Goal: Task Accomplishment & Management: Complete application form

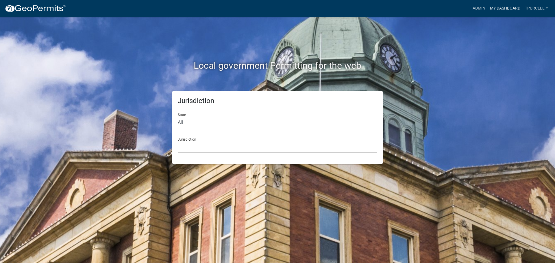
click at [499, 8] on link "My Dashboard" at bounding box center [504, 8] width 35 height 11
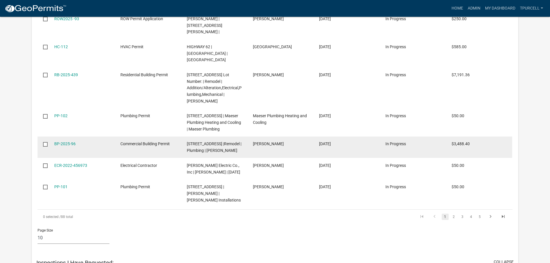
scroll to position [1184, 0]
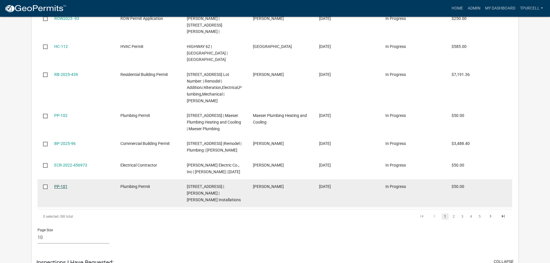
click at [58, 184] on link "PP-101" at bounding box center [60, 186] width 13 height 5
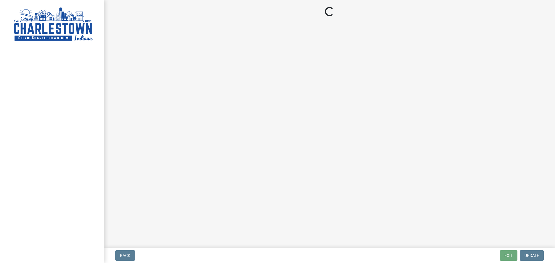
select select "3: 3"
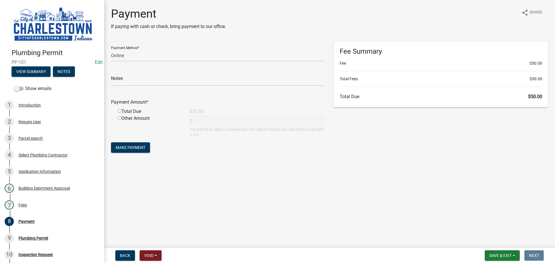
click at [441, 191] on main "Payment If paying with cash or check, bring payment to our office. share Share …" at bounding box center [329, 123] width 451 height 246
click at [494, 258] on span "Save & Exit" at bounding box center [500, 255] width 22 height 5
click at [494, 241] on button "Save & Exit" at bounding box center [496, 241] width 46 height 14
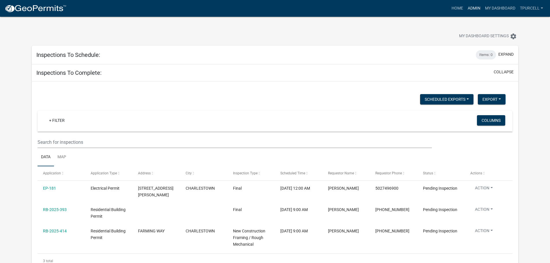
click at [468, 10] on link "Admin" at bounding box center [474, 8] width 17 height 11
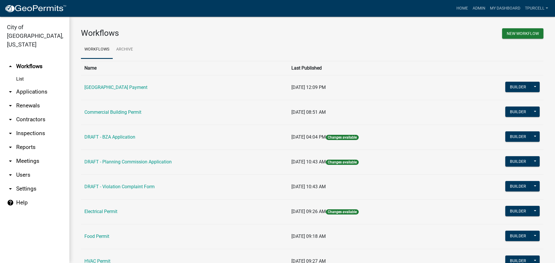
click at [39, 85] on link "arrow_drop_down Applications" at bounding box center [34, 92] width 69 height 14
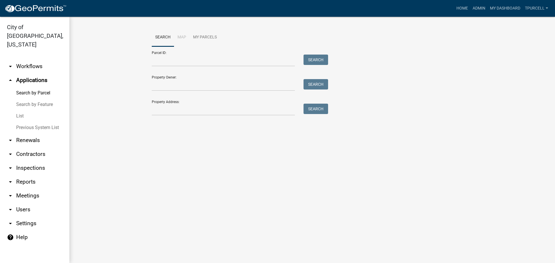
click at [24, 110] on link "List" at bounding box center [34, 116] width 69 height 12
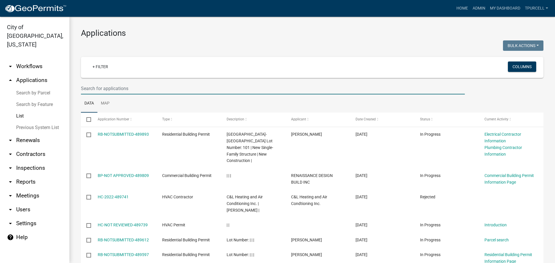
click at [104, 88] on input "text" at bounding box center [273, 89] width 384 height 12
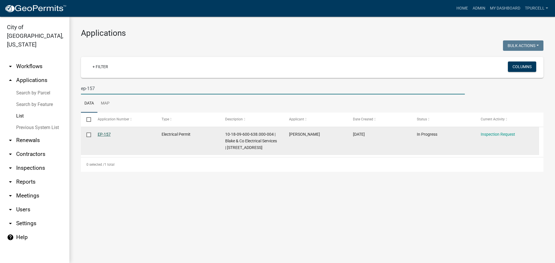
type input "ep-157"
click at [103, 134] on link "EP-157" at bounding box center [104, 134] width 13 height 5
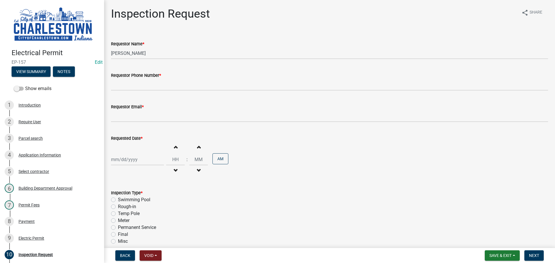
click at [144, 92] on wm-data-entity-input "Requestor Phone Number *" at bounding box center [329, 79] width 437 height 31
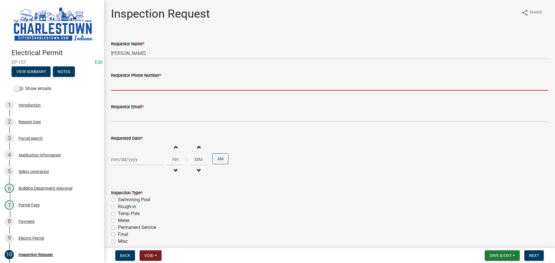
click at [152, 87] on input "Requestor Phone Number *" at bounding box center [329, 85] width 437 height 12
type input "5025233650"
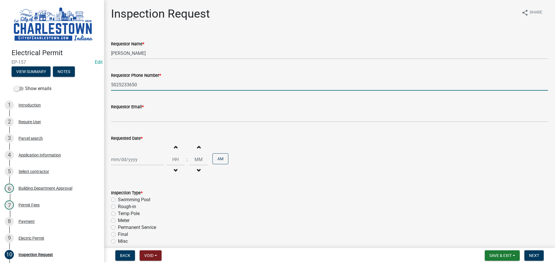
type input "[EMAIL_ADDRESS][DOMAIN_NAME]"
select select "10"
select select "2025"
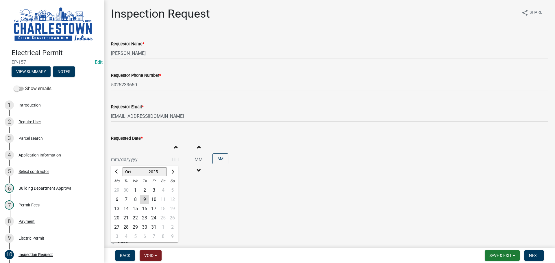
click at [135, 162] on div "[PERSON_NAME] Feb Mar Apr [PERSON_NAME][DATE] Oct Nov [DATE] 1526 1527 1528 152…" at bounding box center [137, 160] width 53 height 12
click at [127, 200] on div "7" at bounding box center [125, 199] width 9 height 9
type input "[DATE]"
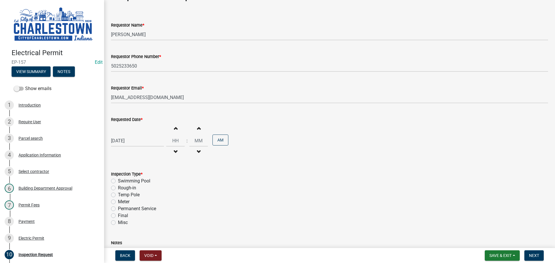
scroll to position [29, 0]
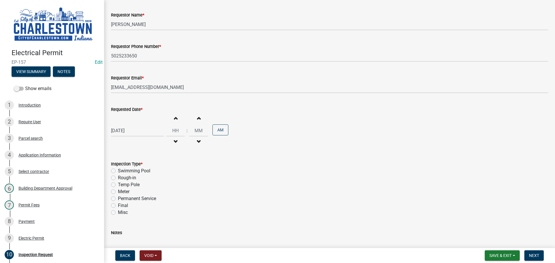
click at [118, 206] on label "Final" at bounding box center [123, 205] width 10 height 7
click at [118, 206] on input "Final" at bounding box center [120, 204] width 4 height 4
radio input "true"
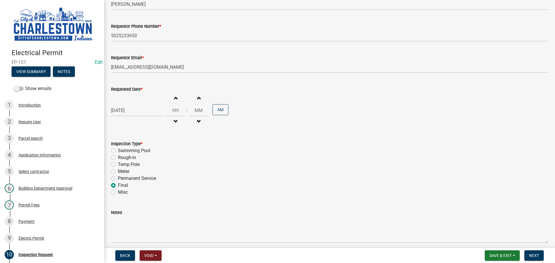
scroll to position [74, 0]
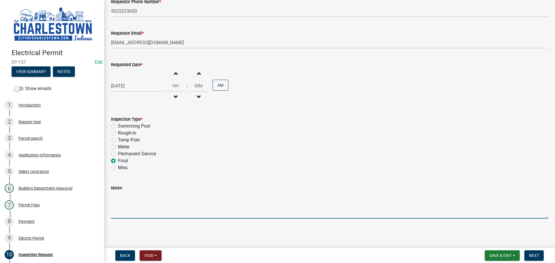
drag, startPoint x: 132, startPoint y: 195, endPoint x: 137, endPoint y: 191, distance: 6.2
click at [133, 194] on textarea "Notes" at bounding box center [329, 204] width 437 height 27
click at [132, 196] on textarea "was completd" at bounding box center [329, 204] width 437 height 27
type textarea "was completed on bp-2025-2038 permit"
click at [533, 259] on button "Next" at bounding box center [533, 255] width 19 height 10
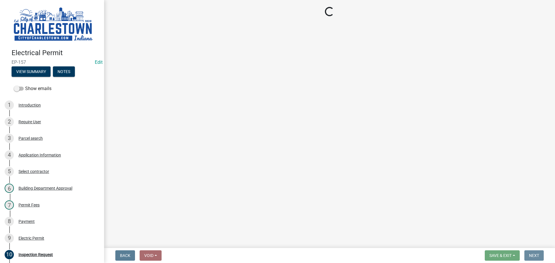
scroll to position [0, 0]
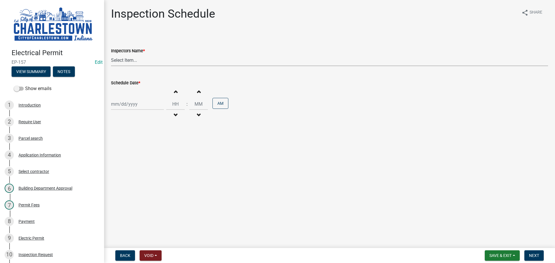
click at [114, 58] on select "Select Item... [PERSON_NAME] ([PERSON_NAME]) [PERSON_NAME] ([PERSON_NAME]) [PER…" at bounding box center [329, 60] width 437 height 12
select select "63e5a778-15f7-4a13-aba2-a6e5541a0fb3"
click at [111, 54] on select "Select Item... [PERSON_NAME] ([PERSON_NAME]) [PERSON_NAME] ([PERSON_NAME]) [PER…" at bounding box center [329, 60] width 437 height 12
click at [131, 103] on div at bounding box center [137, 104] width 53 height 12
select select "10"
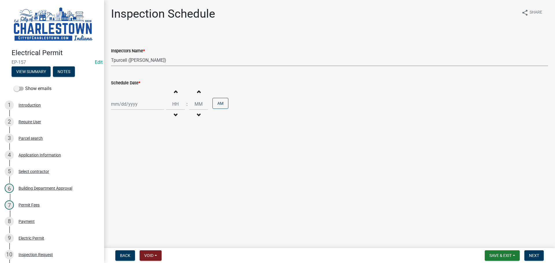
select select "2025"
click at [126, 144] on div "7" at bounding box center [125, 144] width 9 height 9
type input "[DATE]"
click at [539, 254] on button "Next" at bounding box center [533, 255] width 19 height 10
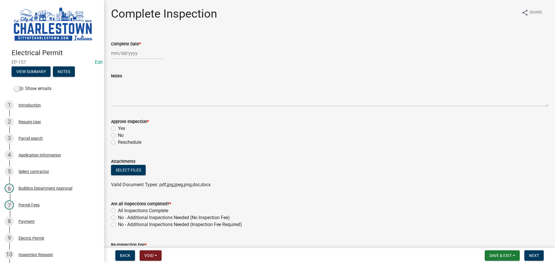
click at [129, 55] on div at bounding box center [137, 53] width 53 height 12
select select "10"
select select "2025"
click at [127, 92] on div "7" at bounding box center [125, 93] width 9 height 9
type input "[DATE]"
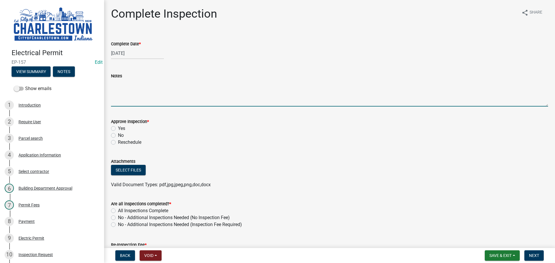
click at [116, 86] on textarea "Notes" at bounding box center [329, 92] width 437 height 27
type textarea "was completed on permit BP-2025-2038 final"
click at [118, 128] on label "Yes" at bounding box center [121, 128] width 7 height 7
click at [118, 128] on input "Yes" at bounding box center [120, 127] width 4 height 4
radio input "true"
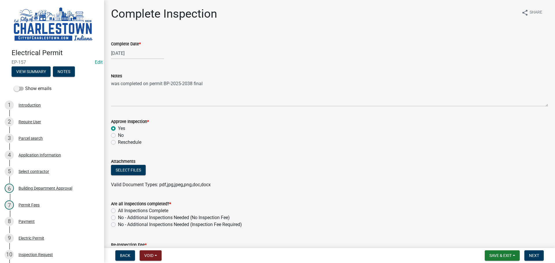
click at [118, 212] on label "All Inspections Complete" at bounding box center [143, 210] width 50 height 7
click at [118, 211] on input "All Inspections Complete" at bounding box center [120, 209] width 4 height 4
radio input "true"
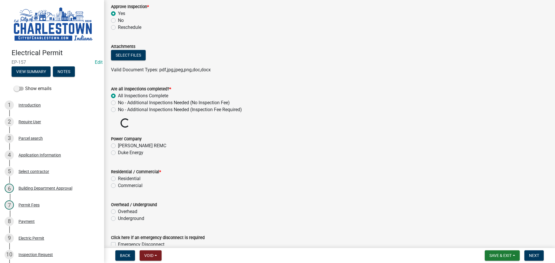
scroll to position [116, 0]
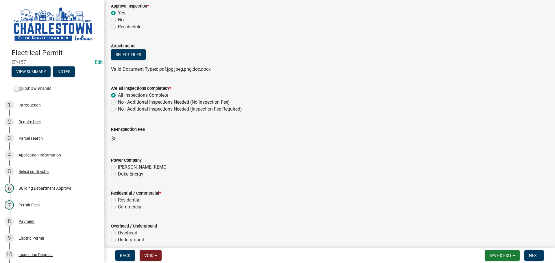
click at [118, 174] on label "Duke Energy" at bounding box center [130, 174] width 25 height 7
click at [118, 174] on input "Duke Energy" at bounding box center [120, 173] width 4 height 4
radio input "true"
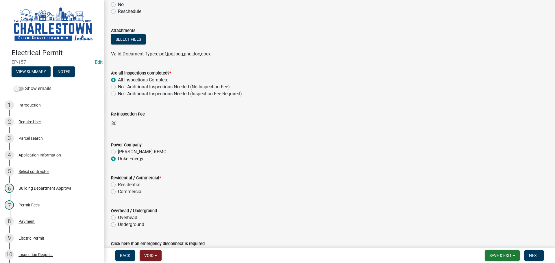
scroll to position [167, 0]
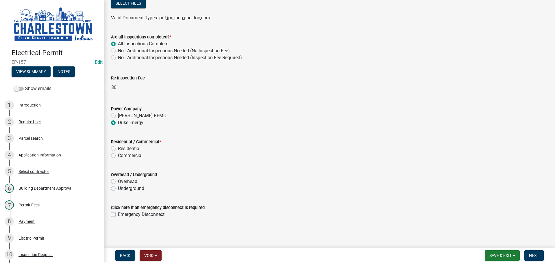
click at [118, 149] on label "Residential" at bounding box center [129, 148] width 23 height 7
click at [118, 149] on input "Residential" at bounding box center [120, 147] width 4 height 4
radio input "true"
click at [118, 189] on label "Underground" at bounding box center [131, 188] width 26 height 7
click at [118, 189] on input "Underground" at bounding box center [120, 187] width 4 height 4
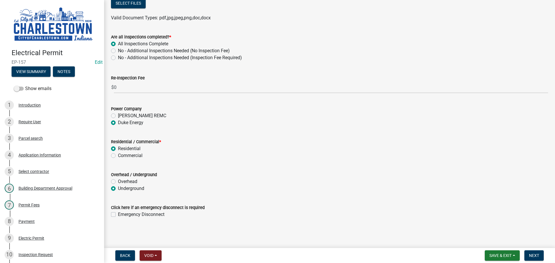
radio input "true"
click at [536, 255] on span "Next" at bounding box center [534, 255] width 10 height 5
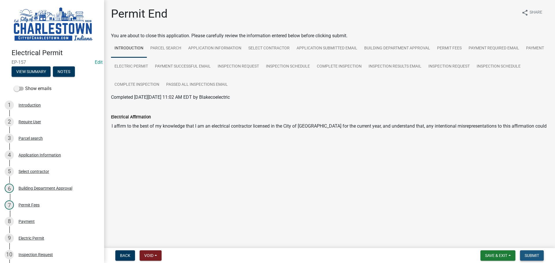
click at [537, 259] on button "Submit" at bounding box center [532, 255] width 24 height 10
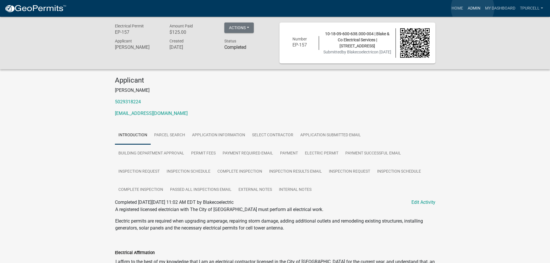
click at [473, 8] on link "Admin" at bounding box center [474, 8] width 17 height 11
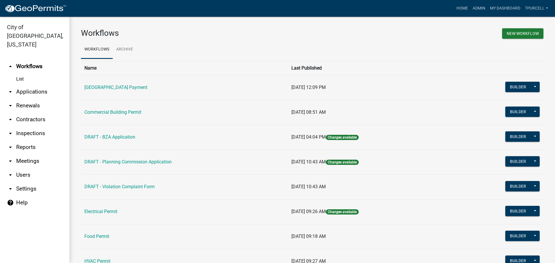
click at [33, 85] on link "arrow_drop_down Applications" at bounding box center [34, 92] width 69 height 14
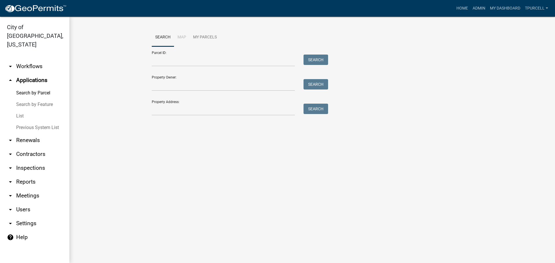
click at [21, 110] on link "List" at bounding box center [34, 116] width 69 height 12
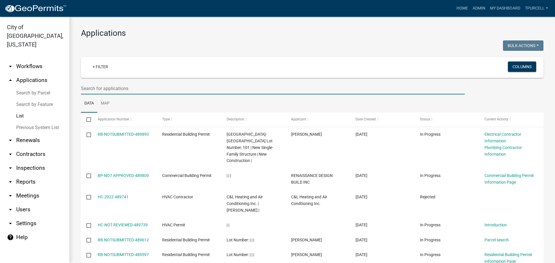
click at [112, 88] on input "text" at bounding box center [273, 89] width 384 height 12
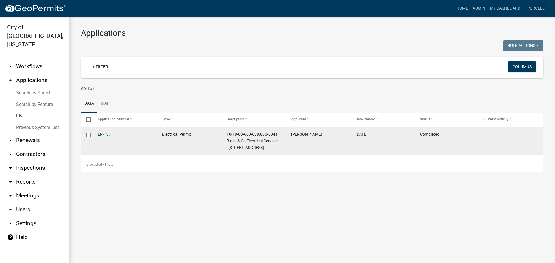
type input "ep-157"
click at [107, 134] on link "EP-157" at bounding box center [104, 134] width 13 height 5
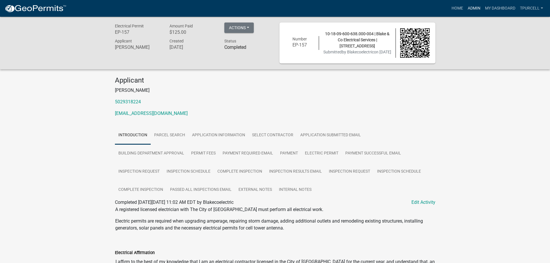
click at [474, 7] on link "Admin" at bounding box center [474, 8] width 17 height 11
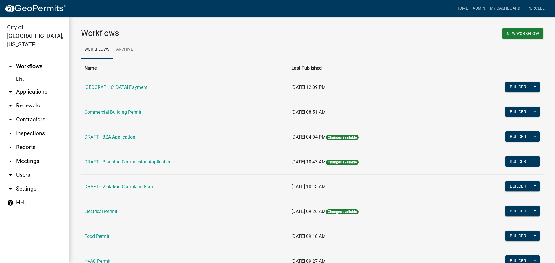
click at [33, 85] on link "arrow_drop_down Applications" at bounding box center [34, 92] width 69 height 14
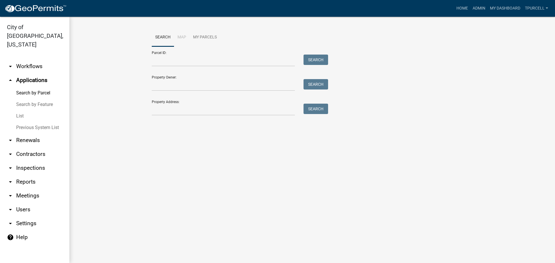
click at [20, 110] on link "List" at bounding box center [34, 116] width 69 height 12
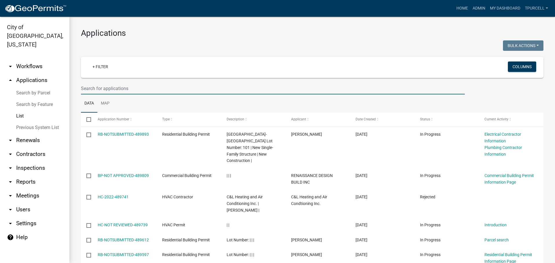
click at [121, 88] on input "text" at bounding box center [273, 89] width 384 height 12
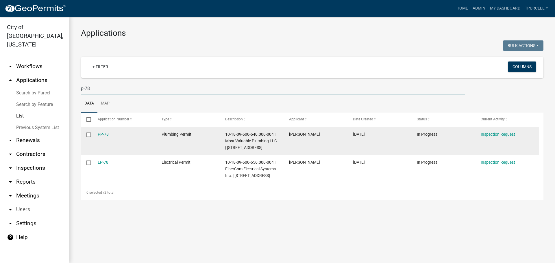
type input "p-78"
click at [87, 133] on input "checkbox" at bounding box center [88, 135] width 4 height 4
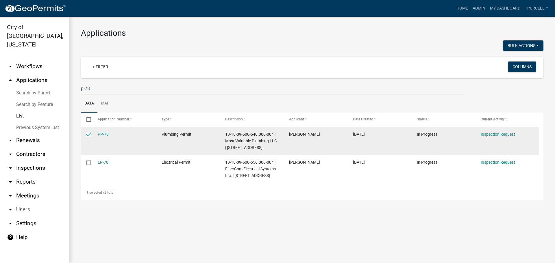
click at [88, 135] on input "checkbox" at bounding box center [88, 135] width 4 height 4
checkbox input "false"
click at [102, 133] on link "PP-78" at bounding box center [103, 134] width 11 height 5
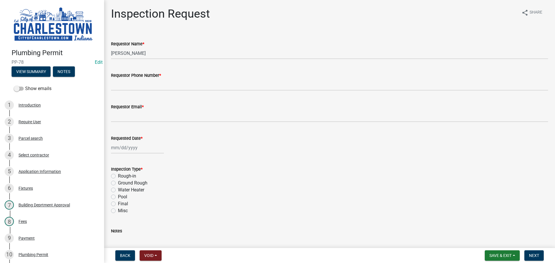
click at [142, 77] on label "Requestor Phone Number *" at bounding box center [136, 76] width 50 height 4
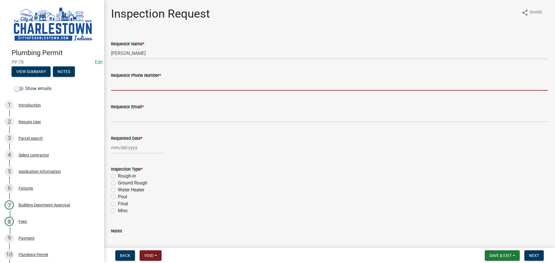
click at [142, 79] on input "Requestor Phone Number *" at bounding box center [329, 85] width 437 height 12
click at [146, 84] on input "Requestor Phone Number *" at bounding box center [329, 85] width 437 height 12
type input "5025233650"
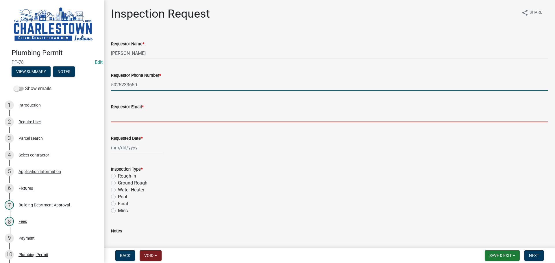
type input "[EMAIL_ADDRESS][DOMAIN_NAME]"
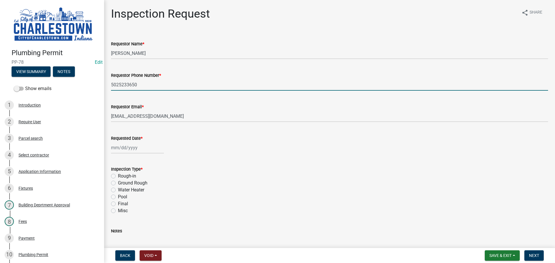
click at [134, 147] on div at bounding box center [137, 148] width 53 height 12
select select "10"
select select "2025"
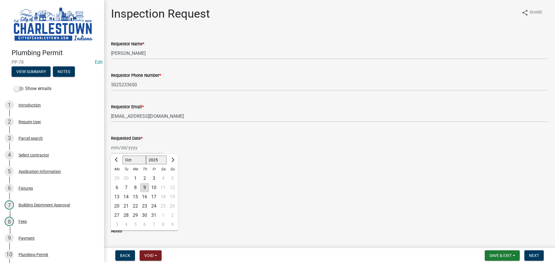
click at [144, 187] on div "9" at bounding box center [144, 187] width 9 height 9
type input "[DATE]"
click at [118, 205] on label "Final" at bounding box center [123, 203] width 10 height 7
click at [118, 204] on input "Final" at bounding box center [120, 202] width 4 height 4
radio input "true"
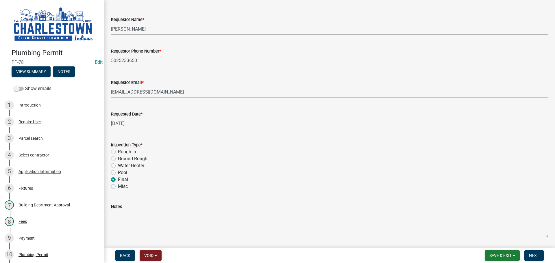
scroll to position [14, 0]
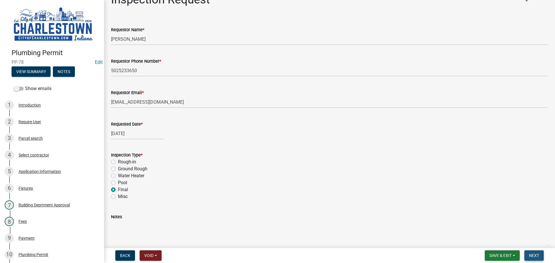
click at [535, 260] on button "Next" at bounding box center [533, 255] width 19 height 10
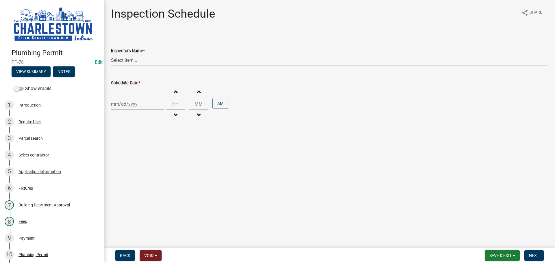
click at [131, 62] on select "Select Item... [PERSON_NAME] ([PERSON_NAME]) [PERSON_NAME] ([PERSON_NAME]) [PER…" at bounding box center [329, 60] width 437 height 12
select select "63e5a778-15f7-4a13-aba2-a6e5541a0fb3"
click at [111, 54] on select "Select Item... [PERSON_NAME] ([PERSON_NAME]) [PERSON_NAME] ([PERSON_NAME]) [PER…" at bounding box center [329, 60] width 437 height 12
click at [128, 106] on div at bounding box center [137, 104] width 53 height 12
select select "10"
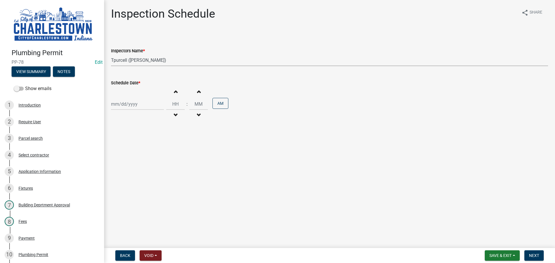
select select "2025"
click at [128, 142] on div "7" at bounding box center [125, 144] width 9 height 9
type input "[DATE]"
click at [533, 254] on span "Next" at bounding box center [534, 255] width 10 height 5
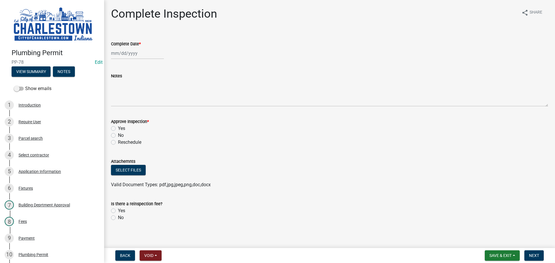
click at [135, 54] on div at bounding box center [137, 53] width 53 height 12
select select "10"
select select "2025"
click at [127, 92] on div "7" at bounding box center [125, 93] width 9 height 9
type input "[DATE]"
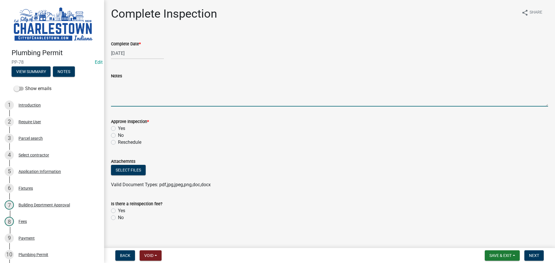
click at [130, 94] on textarea "Notes" at bounding box center [329, 92] width 437 height 27
type textarea "was completed on bp-2025-2038"
click at [118, 128] on label "Yes" at bounding box center [121, 128] width 7 height 7
click at [118, 128] on input "Yes" at bounding box center [120, 127] width 4 height 4
radio input "true"
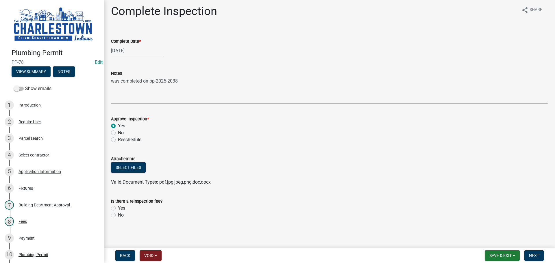
scroll to position [3, 0]
click at [533, 256] on span "Next" at bounding box center [534, 255] width 10 height 5
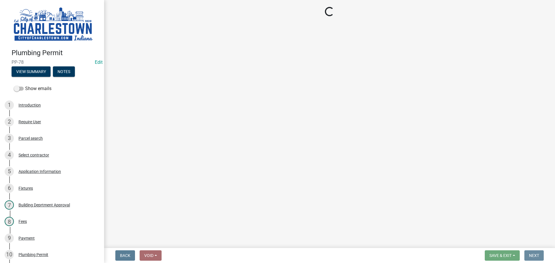
scroll to position [0, 0]
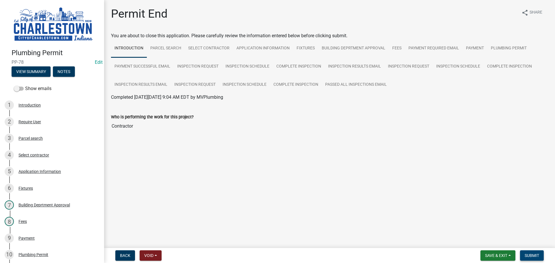
click at [535, 257] on span "Submit" at bounding box center [531, 255] width 14 height 5
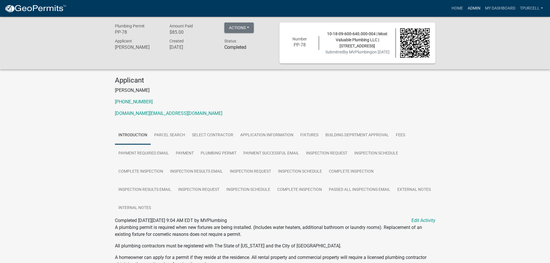
click at [472, 7] on link "Admin" at bounding box center [474, 8] width 17 height 11
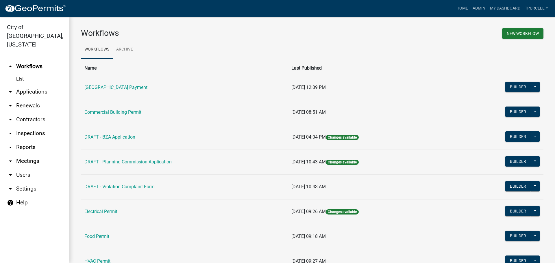
click at [41, 85] on link "arrow_drop_down Applications" at bounding box center [34, 92] width 69 height 14
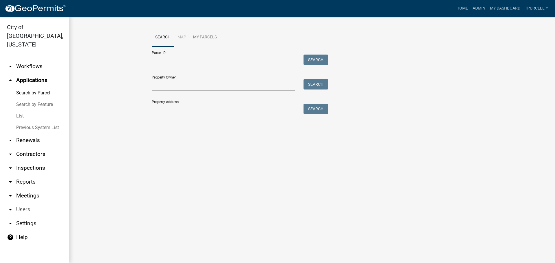
click at [22, 110] on link "List" at bounding box center [34, 116] width 69 height 12
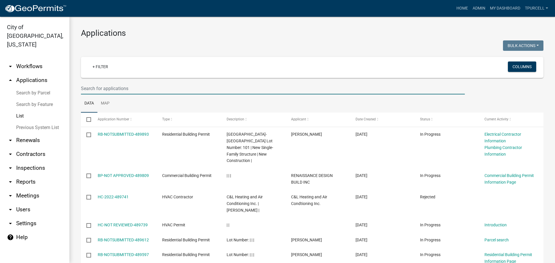
click at [120, 91] on input "text" at bounding box center [273, 89] width 384 height 12
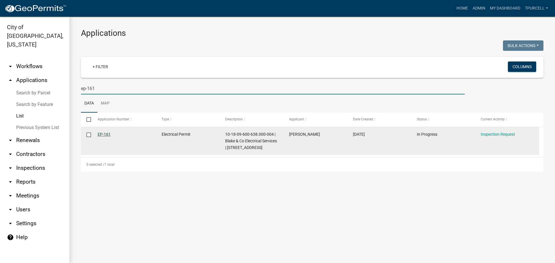
type input "ep-161"
click at [102, 133] on link "EP-161" at bounding box center [104, 134] width 13 height 5
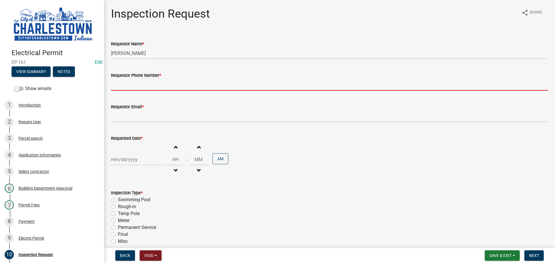
click at [140, 87] on input "Requestor Phone Number *" at bounding box center [329, 85] width 437 height 12
type input "5025233650"
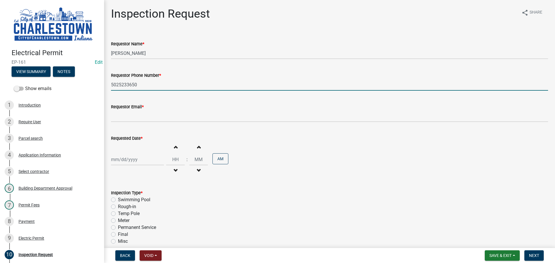
type input "[EMAIL_ADDRESS][DOMAIN_NAME]"
click at [139, 144] on div "Increment hours Decrement hours : Increment minutes Decrement minutes AM" at bounding box center [329, 160] width 437 height 36
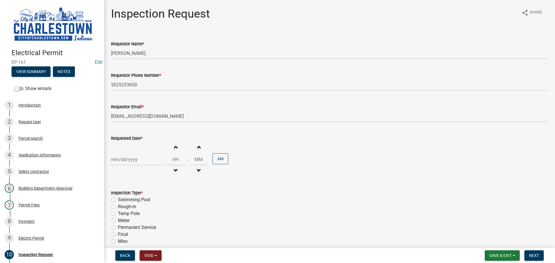
click at [130, 158] on div at bounding box center [137, 160] width 53 height 12
select select "10"
select select "2025"
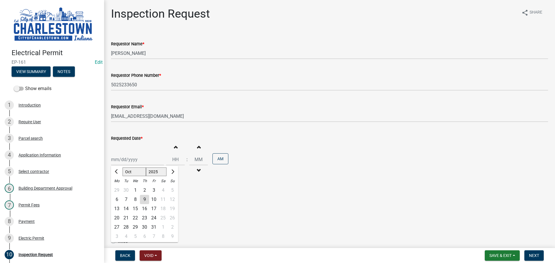
click at [127, 199] on div "7" at bounding box center [125, 199] width 9 height 9
type input "[DATE]"
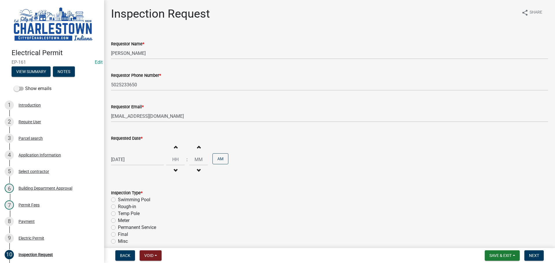
click at [118, 235] on label "Final" at bounding box center [123, 234] width 10 height 7
click at [118, 235] on input "Final" at bounding box center [120, 233] width 4 height 4
radio input "true"
click at [535, 255] on span "Next" at bounding box center [534, 255] width 10 height 5
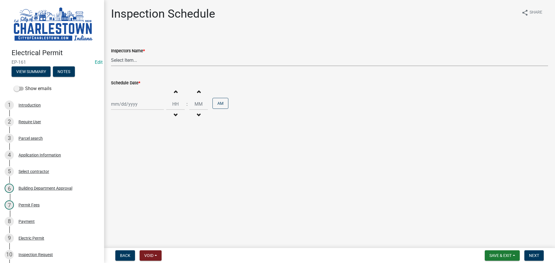
click at [131, 60] on select "Select Item... [PERSON_NAME] ([PERSON_NAME]) [PERSON_NAME] ([PERSON_NAME]) [PER…" at bounding box center [329, 60] width 437 height 12
select select "63e5a778-15f7-4a13-aba2-a6e5541a0fb3"
click at [111, 54] on select "Select Item... [PERSON_NAME] ([PERSON_NAME]) [PERSON_NAME] ([PERSON_NAME]) [PER…" at bounding box center [329, 60] width 437 height 12
click at [129, 108] on div at bounding box center [137, 104] width 53 height 12
select select "10"
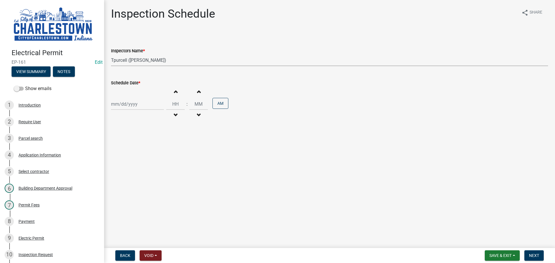
select select "2025"
click at [128, 142] on div "7" at bounding box center [125, 144] width 9 height 9
type input "[DATE]"
click at [538, 257] on span "Next" at bounding box center [534, 255] width 10 height 5
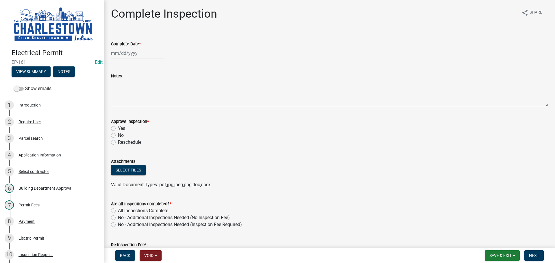
click at [124, 58] on div at bounding box center [137, 53] width 53 height 12
select select "10"
select select "2025"
click at [127, 92] on div "7" at bounding box center [125, 93] width 9 height 9
type input "[DATE]"
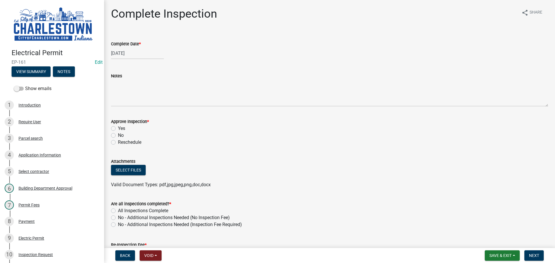
click at [118, 129] on label "Yes" at bounding box center [121, 128] width 7 height 7
click at [118, 129] on input "Yes" at bounding box center [120, 127] width 4 height 4
radio input "true"
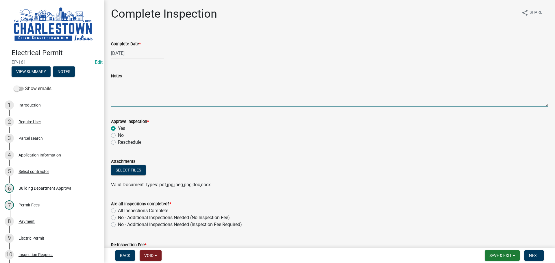
drag, startPoint x: 124, startPoint y: 86, endPoint x: 121, endPoint y: 88, distance: 3.8
click at [125, 86] on textarea "Notes" at bounding box center [329, 92] width 437 height 27
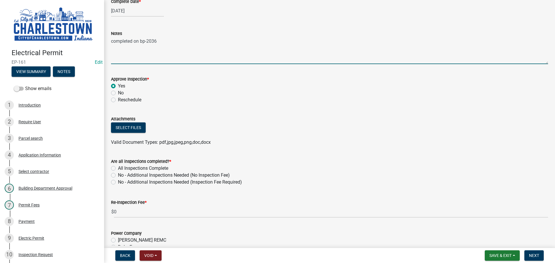
scroll to position [87, 0]
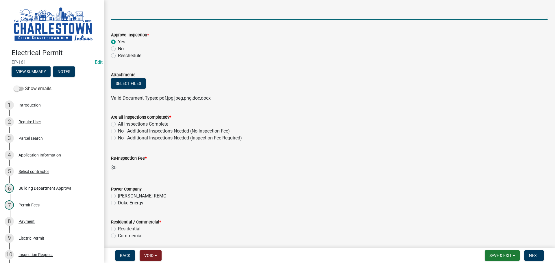
type textarea "completed on bp-2036"
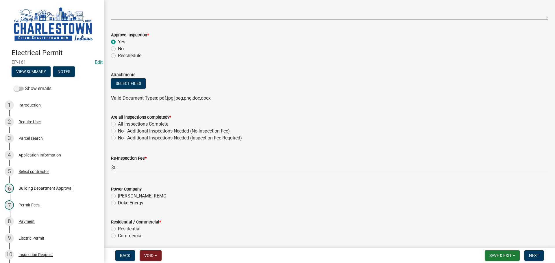
click at [118, 125] on label "All Inspections Complete" at bounding box center [143, 124] width 50 height 7
click at [118, 124] on input "All Inspections Complete" at bounding box center [120, 123] width 4 height 4
radio input "true"
click at [118, 203] on label "Duke Energy" at bounding box center [130, 203] width 25 height 7
click at [118, 203] on input "Duke Energy" at bounding box center [120, 202] width 4 height 4
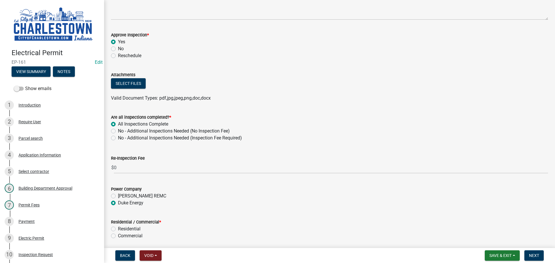
radio input "true"
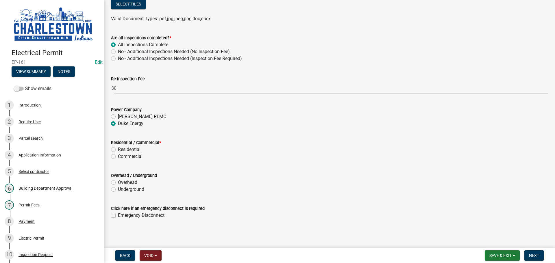
scroll to position [167, 0]
click at [118, 149] on label "Residential" at bounding box center [129, 148] width 23 height 7
click at [118, 149] on input "Residential" at bounding box center [120, 147] width 4 height 4
radio input "true"
click at [118, 186] on label "Underground" at bounding box center [131, 188] width 26 height 7
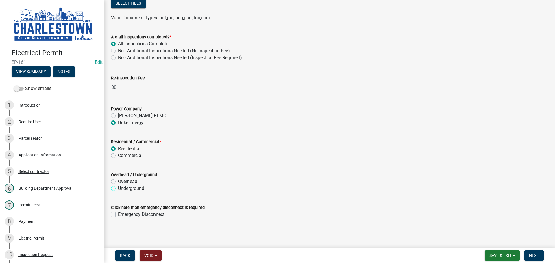
click at [118, 186] on input "Underground" at bounding box center [120, 187] width 4 height 4
radio input "true"
click at [540, 256] on button "Next" at bounding box center [533, 255] width 19 height 10
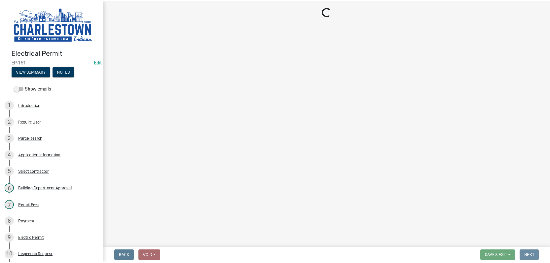
scroll to position [0, 0]
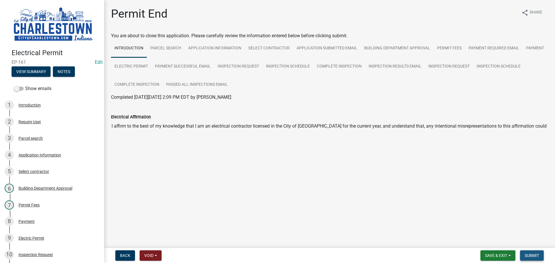
click at [532, 253] on span "Submit" at bounding box center [531, 255] width 14 height 5
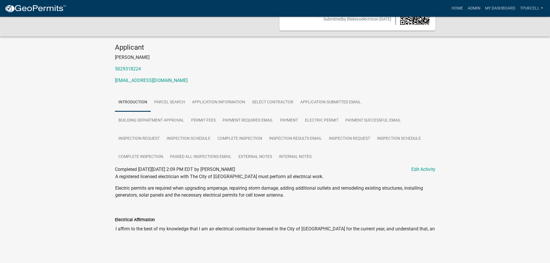
scroll to position [34, 0]
click at [477, 7] on link "Admin" at bounding box center [474, 8] width 17 height 11
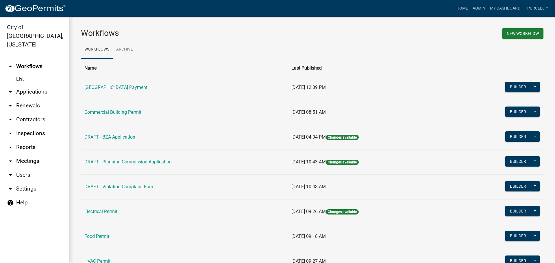
click at [34, 85] on link "arrow_drop_down Applications" at bounding box center [34, 92] width 69 height 14
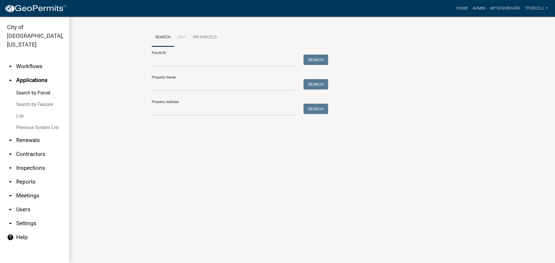
click at [21, 110] on link "List" at bounding box center [34, 116] width 69 height 12
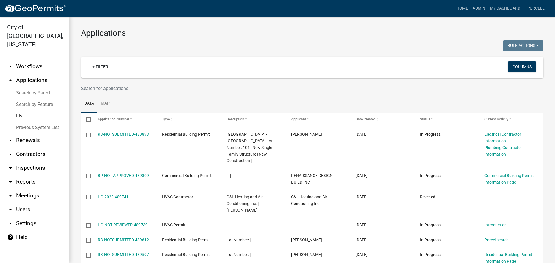
click at [111, 92] on input "text" at bounding box center [273, 89] width 384 height 12
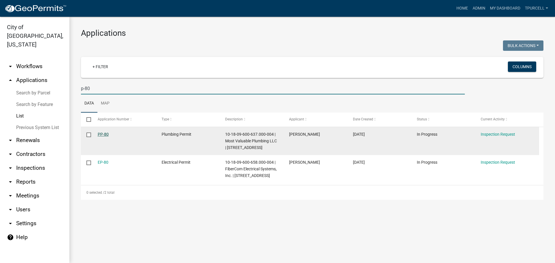
type input "p-80"
click at [102, 135] on link "PP-80" at bounding box center [103, 134] width 11 height 5
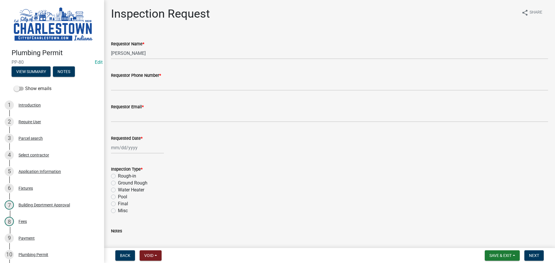
click at [165, 89] on wm-data-entity-input "Requestor Phone Number *" at bounding box center [329, 79] width 437 height 31
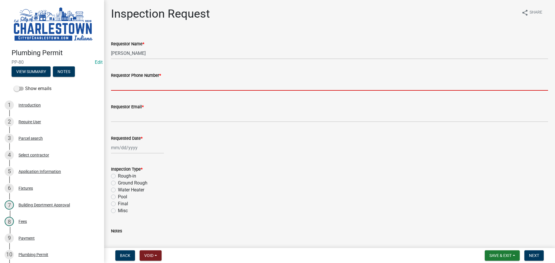
click at [165, 89] on input "Requestor Phone Number *" at bounding box center [329, 85] width 437 height 12
type input "5025233650"
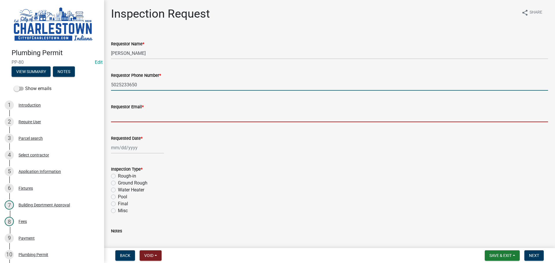
type input "[EMAIL_ADDRESS][DOMAIN_NAME]"
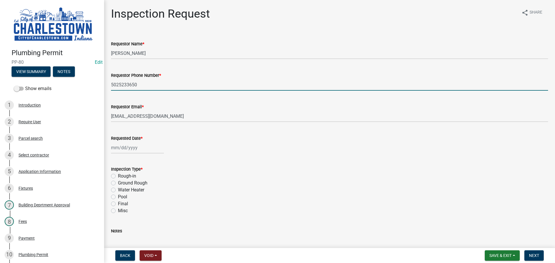
select select "10"
select select "2025"
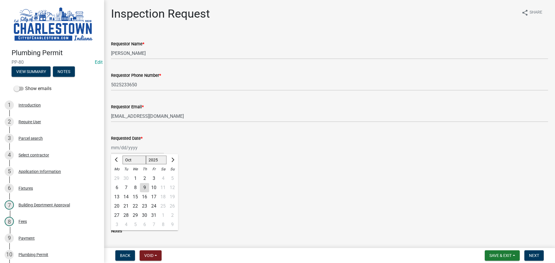
click at [137, 150] on div "[PERSON_NAME] Feb Mar Apr [PERSON_NAME][DATE] Oct Nov [DATE] 1526 1527 1528 152…" at bounding box center [137, 148] width 53 height 12
click at [126, 188] on div "7" at bounding box center [125, 187] width 9 height 9
type input "[DATE]"
click at [118, 203] on label "Final" at bounding box center [123, 203] width 10 height 7
click at [118, 203] on input "Final" at bounding box center [120, 202] width 4 height 4
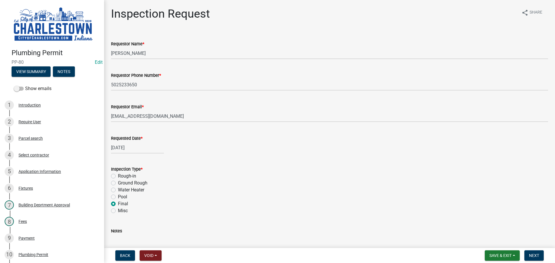
radio input "true"
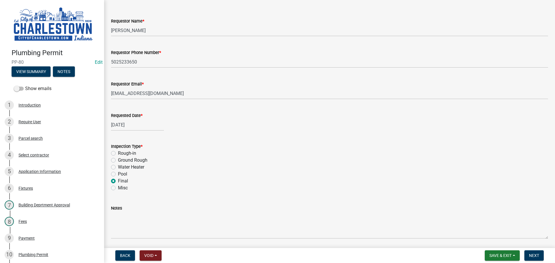
scroll to position [43, 0]
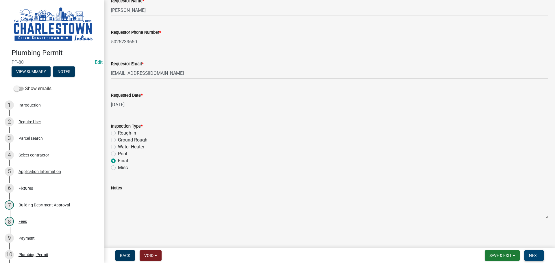
click at [537, 255] on span "Next" at bounding box center [534, 255] width 10 height 5
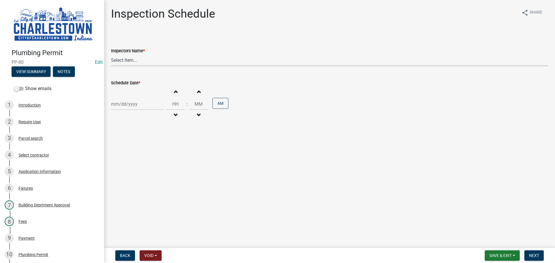
click at [123, 62] on select "Select Item... [PERSON_NAME] ([PERSON_NAME]) [PERSON_NAME] ([PERSON_NAME]) [PER…" at bounding box center [329, 60] width 437 height 12
select select "63e5a778-15f7-4a13-aba2-a6e5541a0fb3"
click at [111, 54] on select "Select Item... [PERSON_NAME] ([PERSON_NAME]) [PERSON_NAME] ([PERSON_NAME]) [PER…" at bounding box center [329, 60] width 437 height 12
click at [123, 104] on div at bounding box center [137, 104] width 53 height 12
select select "10"
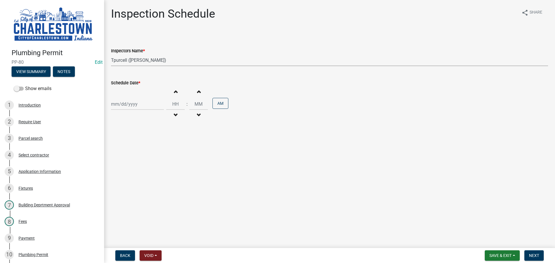
select select "2025"
click at [125, 143] on div "7" at bounding box center [125, 144] width 9 height 9
type input "[DATE]"
click at [533, 253] on span "Next" at bounding box center [534, 255] width 10 height 5
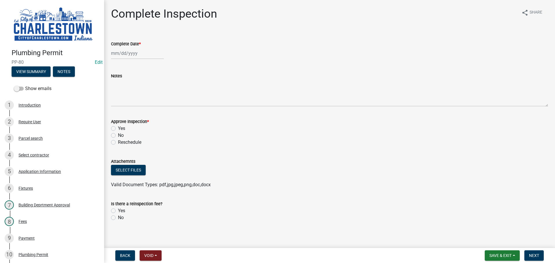
select select "10"
select select "2025"
click at [121, 57] on div "[PERSON_NAME] Feb Mar Apr [PERSON_NAME][DATE] Oct Nov [DATE] 1526 1527 1528 152…" at bounding box center [137, 53] width 53 height 12
click at [127, 93] on div "7" at bounding box center [125, 93] width 9 height 9
type input "[DATE]"
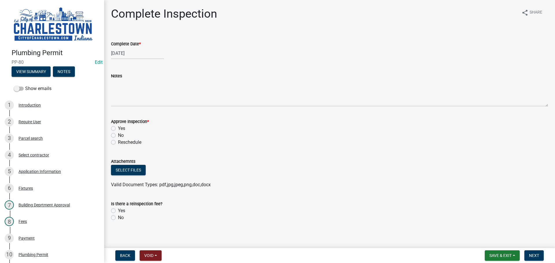
click at [118, 128] on label "Yes" at bounding box center [121, 128] width 7 height 7
click at [118, 128] on input "Yes" at bounding box center [120, 127] width 4 height 4
radio input "true"
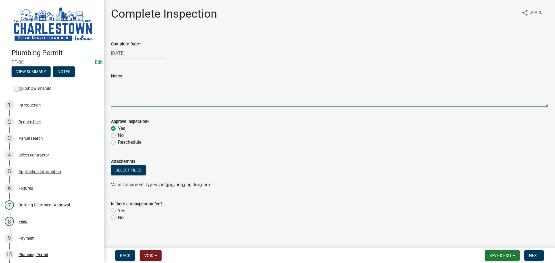
click at [122, 88] on textarea "Notes" at bounding box center [329, 92] width 437 height 27
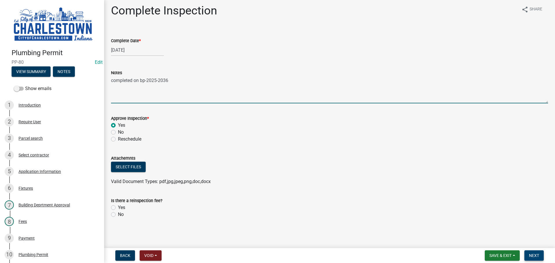
type textarea "completed on bp-2025-2036"
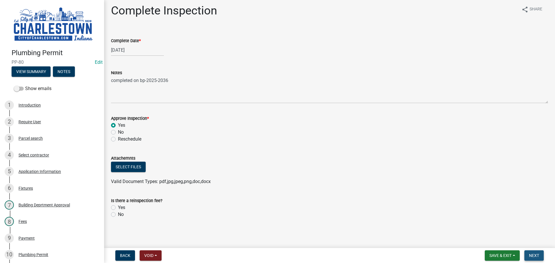
click at [537, 254] on span "Next" at bounding box center [534, 255] width 10 height 5
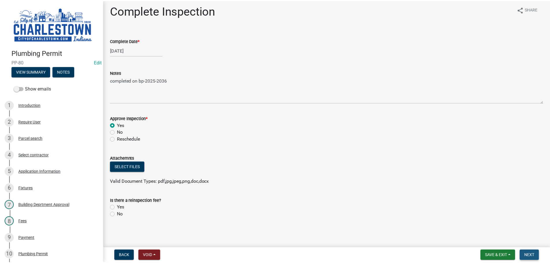
scroll to position [0, 0]
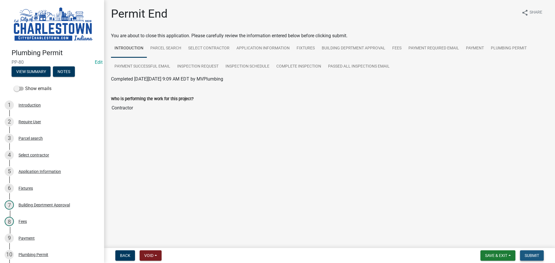
click at [535, 257] on span "Submit" at bounding box center [531, 255] width 14 height 5
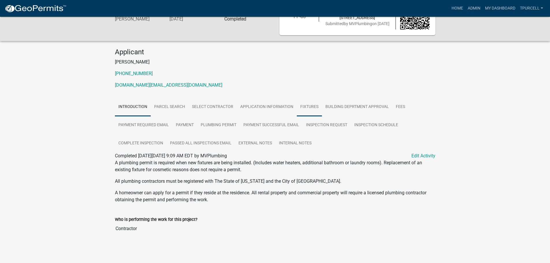
scroll to position [29, 0]
click at [473, 9] on link "Admin" at bounding box center [474, 8] width 17 height 11
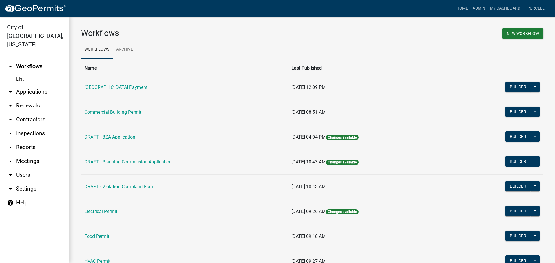
click at [30, 85] on link "arrow_drop_down Applications" at bounding box center [34, 92] width 69 height 14
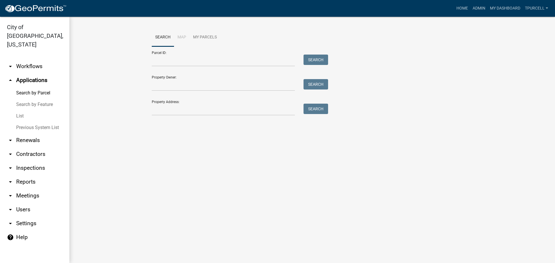
click at [21, 110] on link "List" at bounding box center [34, 116] width 69 height 12
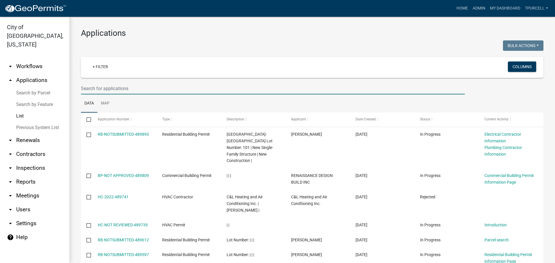
click at [126, 90] on input "text" at bounding box center [273, 89] width 384 height 12
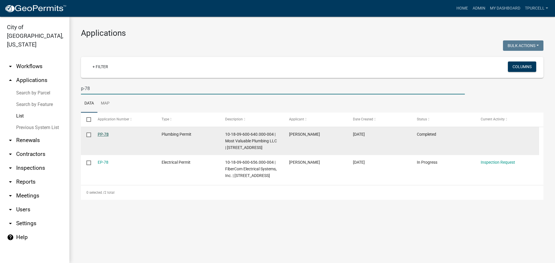
type input "p-78"
click at [104, 134] on link "PP-78" at bounding box center [103, 134] width 11 height 5
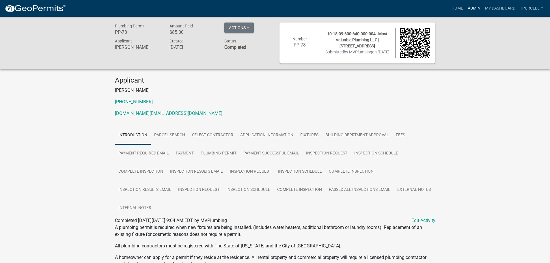
click at [468, 8] on link "Admin" at bounding box center [474, 8] width 17 height 11
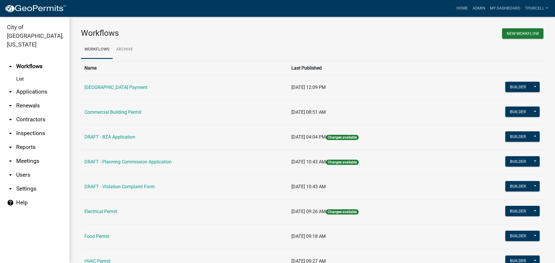
click at [36, 85] on link "arrow_drop_down Applications" at bounding box center [34, 92] width 69 height 14
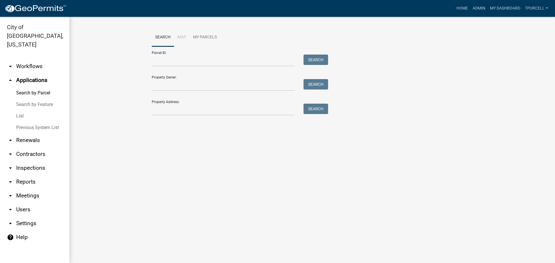
click at [19, 110] on link "List" at bounding box center [34, 116] width 69 height 12
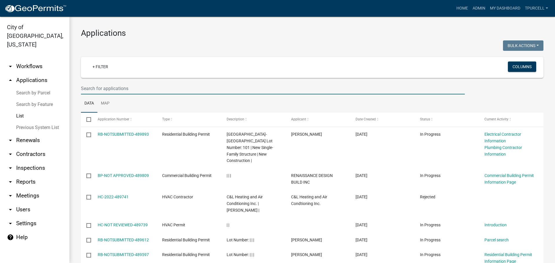
click at [83, 91] on input "text" at bounding box center [273, 89] width 384 height 12
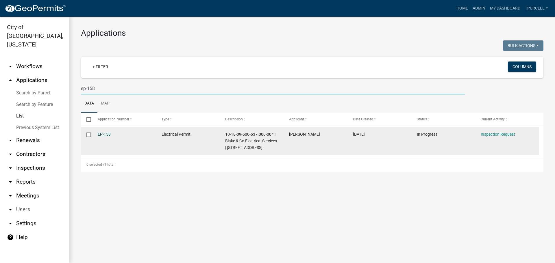
type input "ep-158"
click at [109, 134] on link "EP-158" at bounding box center [104, 134] width 13 height 5
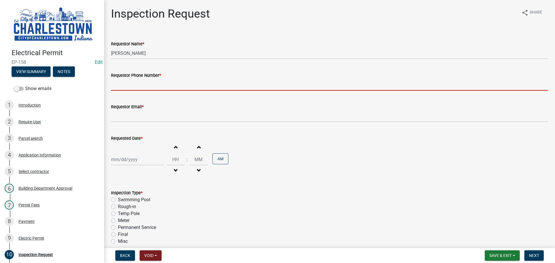
click at [149, 83] on input "Requestor Phone Number *" at bounding box center [329, 85] width 437 height 12
type input "5025233650"
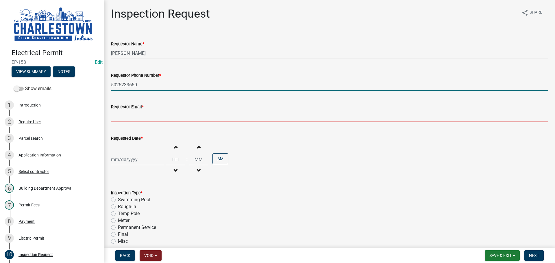
type input "[EMAIL_ADDRESS][DOMAIN_NAME]"
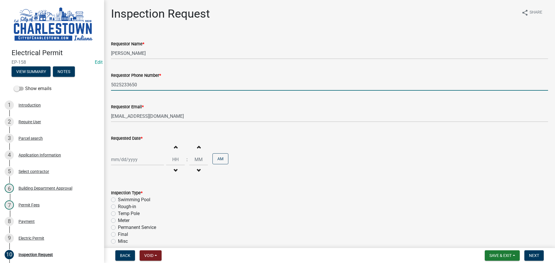
click at [125, 158] on div at bounding box center [137, 160] width 53 height 12
select select "10"
select select "2025"
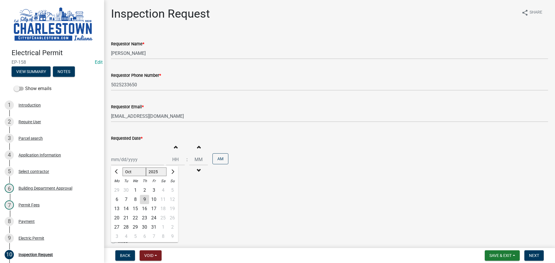
click at [126, 199] on div "7" at bounding box center [125, 199] width 9 height 9
type input "[DATE]"
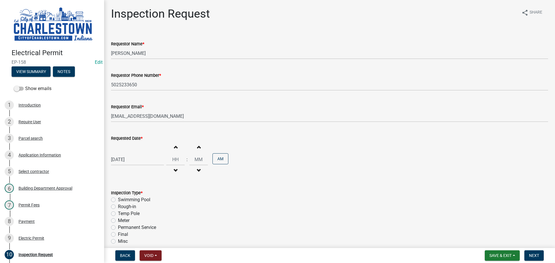
click at [118, 235] on label "Final" at bounding box center [123, 234] width 10 height 7
click at [118, 235] on input "Final" at bounding box center [120, 233] width 4 height 4
radio input "true"
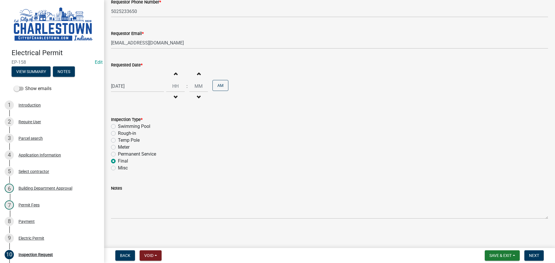
scroll to position [74, 0]
click at [536, 258] on span "Next" at bounding box center [534, 255] width 10 height 5
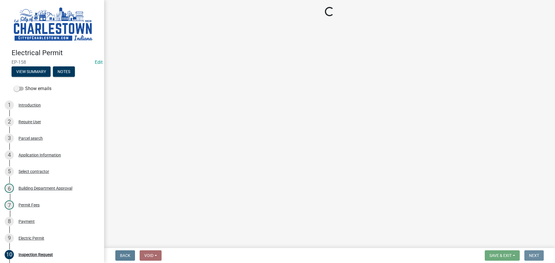
scroll to position [0, 0]
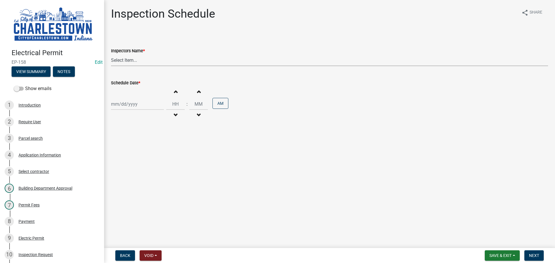
click at [132, 59] on select "Select Item... [PERSON_NAME] ([PERSON_NAME]) [PERSON_NAME] ([PERSON_NAME]) [PER…" at bounding box center [329, 60] width 437 height 12
select select "63e5a778-15f7-4a13-aba2-a6e5541a0fb3"
click at [111, 54] on select "Select Item... [PERSON_NAME] ([PERSON_NAME]) [PERSON_NAME] ([PERSON_NAME]) [PER…" at bounding box center [329, 60] width 437 height 12
select select "10"
select select "2025"
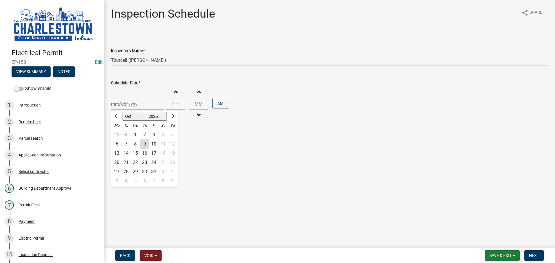
click at [124, 108] on div "[PERSON_NAME] Feb Mar Apr [PERSON_NAME][DATE] Oct Nov [DATE] 1526 1527 1528 152…" at bounding box center [137, 104] width 53 height 12
click at [126, 142] on div "7" at bounding box center [125, 144] width 9 height 9
type input "[DATE]"
click at [533, 257] on span "Next" at bounding box center [534, 255] width 10 height 5
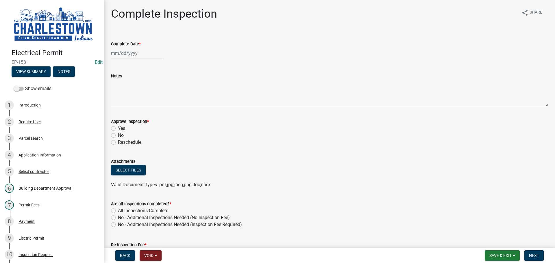
select select "10"
select select "2025"
click at [129, 58] on div "[PERSON_NAME] Feb Mar Apr [PERSON_NAME][DATE] Oct Nov [DATE] 1526 1527 1528 152…" at bounding box center [137, 53] width 53 height 12
click at [125, 92] on div "7" at bounding box center [125, 93] width 9 height 9
type input "[DATE]"
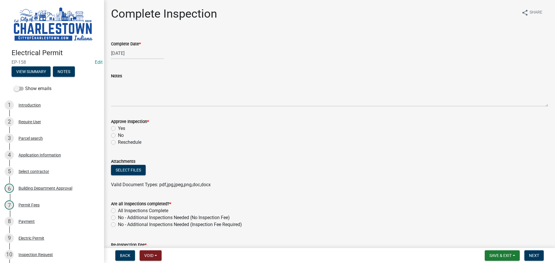
click at [118, 127] on label "Yes" at bounding box center [121, 128] width 7 height 7
click at [118, 127] on input "Yes" at bounding box center [120, 127] width 4 height 4
radio input "true"
click at [118, 211] on label "All Inspections Complete" at bounding box center [143, 210] width 50 height 7
click at [118, 211] on input "All Inspections Complete" at bounding box center [120, 209] width 4 height 4
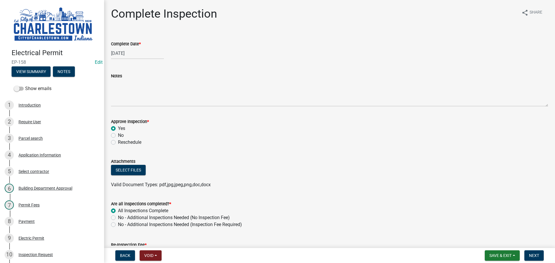
radio input "true"
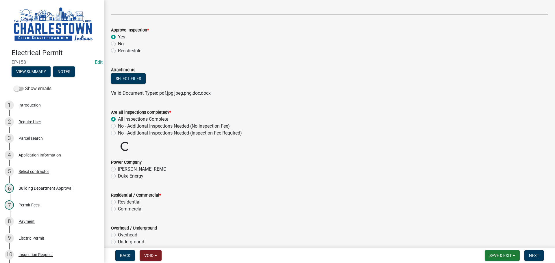
scroll to position [116, 0]
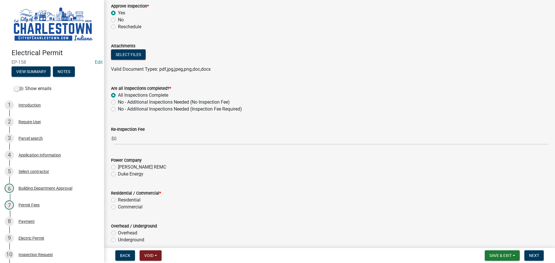
click at [118, 174] on label "Duke Energy" at bounding box center [130, 174] width 25 height 7
click at [118, 174] on input "Duke Energy" at bounding box center [120, 173] width 4 height 4
radio input "true"
click at [118, 199] on label "Residential" at bounding box center [129, 200] width 23 height 7
click at [118, 199] on input "Residential" at bounding box center [120, 199] width 4 height 4
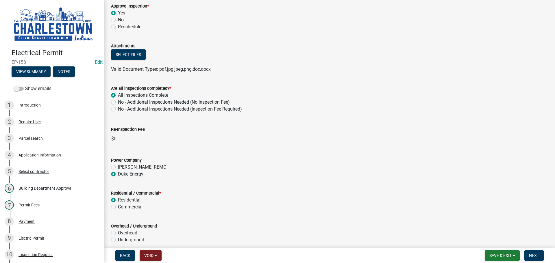
radio input "true"
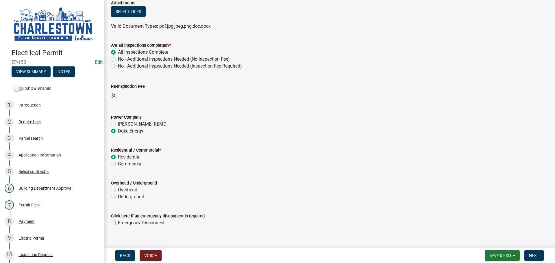
scroll to position [167, 0]
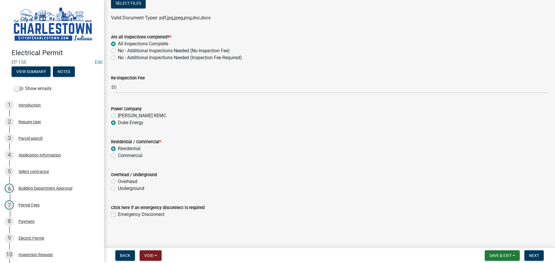
click at [118, 189] on label "Underground" at bounding box center [131, 188] width 26 height 7
click at [118, 189] on input "Underground" at bounding box center [120, 187] width 4 height 4
radio input "true"
click at [532, 255] on span "Next" at bounding box center [534, 255] width 10 height 5
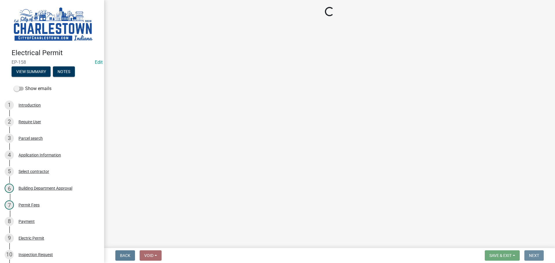
scroll to position [0, 0]
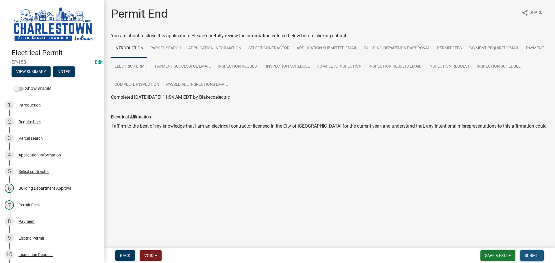
click at [537, 257] on span "Submit" at bounding box center [531, 255] width 14 height 5
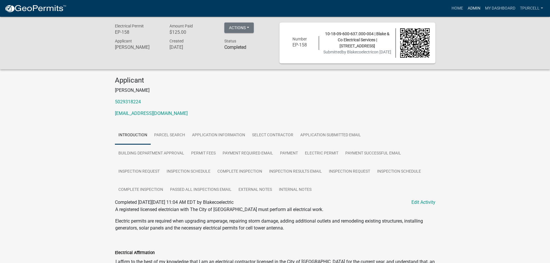
click at [471, 7] on link "Admin" at bounding box center [474, 8] width 17 height 11
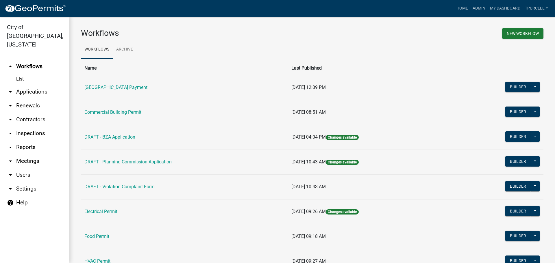
click at [36, 85] on link "arrow_drop_down Applications" at bounding box center [34, 92] width 69 height 14
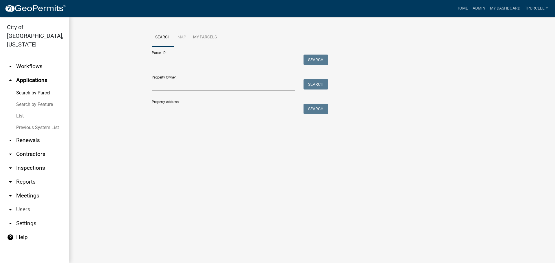
click at [23, 110] on link "List" at bounding box center [34, 116] width 69 height 12
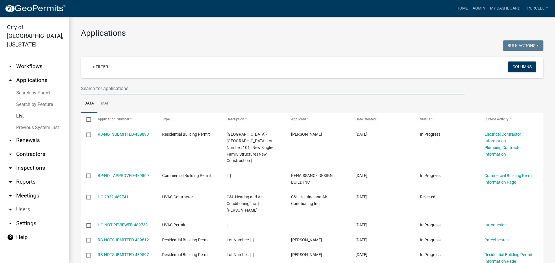
click at [107, 89] on input "text" at bounding box center [273, 89] width 384 height 12
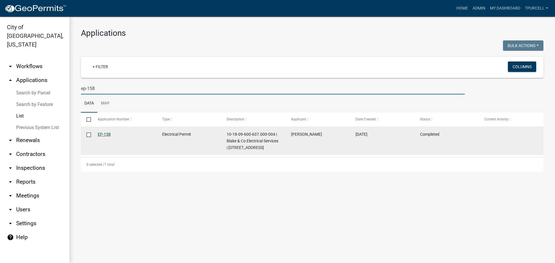
type input "ep-158"
click at [103, 135] on link "EP-158" at bounding box center [104, 134] width 13 height 5
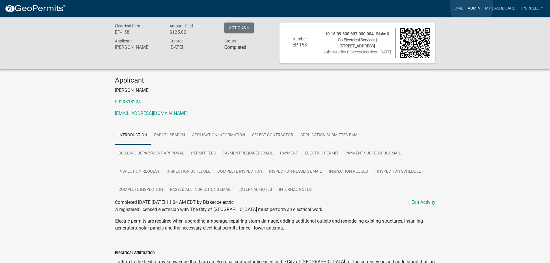
click at [472, 6] on link "Admin" at bounding box center [474, 8] width 17 height 11
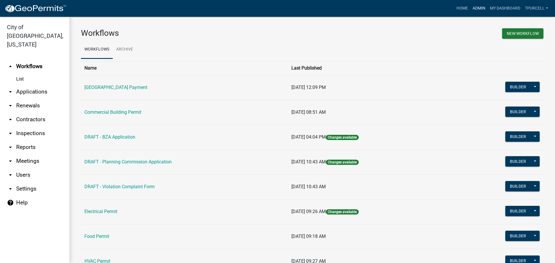
click at [474, 8] on link "Admin" at bounding box center [478, 8] width 17 height 11
click at [36, 86] on link "arrow_drop_down Applications" at bounding box center [34, 92] width 69 height 14
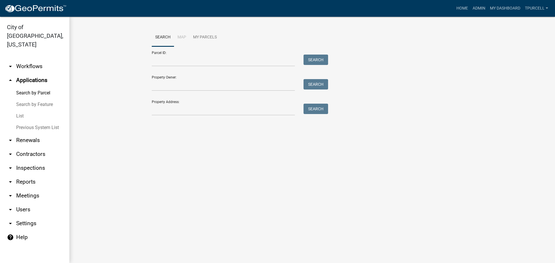
click at [18, 110] on link "List" at bounding box center [34, 116] width 69 height 12
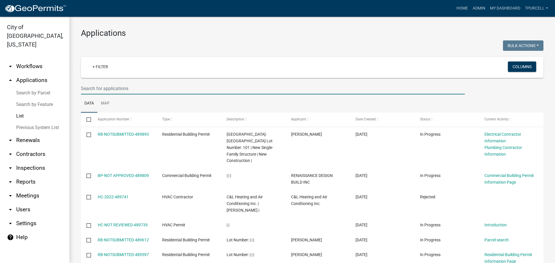
click at [131, 93] on input "text" at bounding box center [273, 89] width 384 height 12
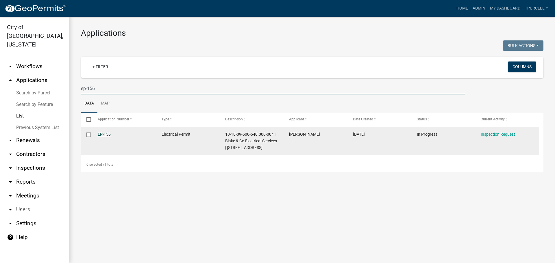
type input "ep-156"
click at [102, 134] on link "EP-156" at bounding box center [104, 134] width 13 height 5
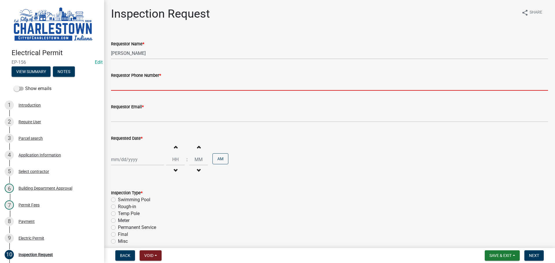
drag, startPoint x: 129, startPoint y: 84, endPoint x: 127, endPoint y: 88, distance: 3.6
click at [129, 85] on input "Requestor Phone Number *" at bounding box center [329, 85] width 437 height 12
type input "5025233650"
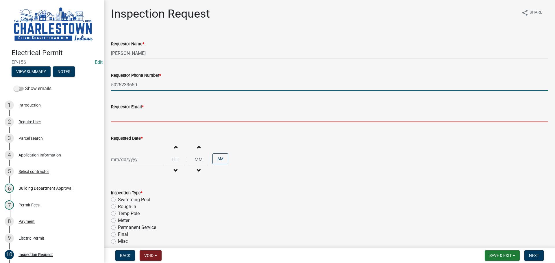
type input "[EMAIL_ADDRESS][DOMAIN_NAME]"
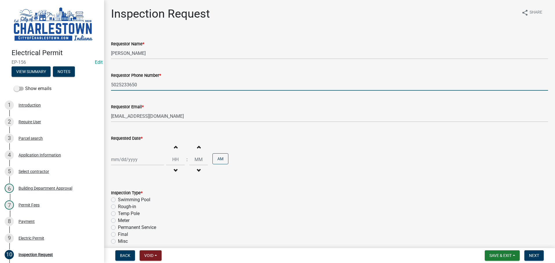
click at [124, 163] on div at bounding box center [137, 160] width 53 height 12
select select "10"
select select "2025"
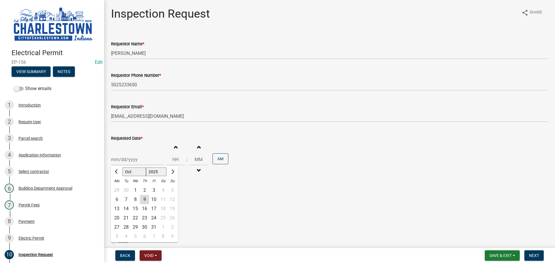
click at [125, 199] on div "7" at bounding box center [125, 199] width 9 height 9
type input "[DATE]"
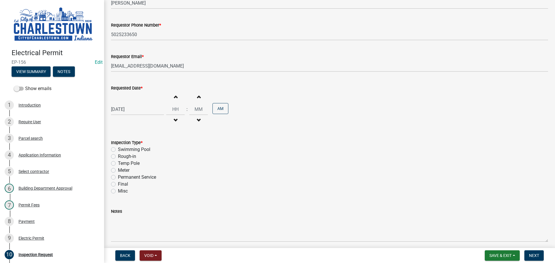
scroll to position [58, 0]
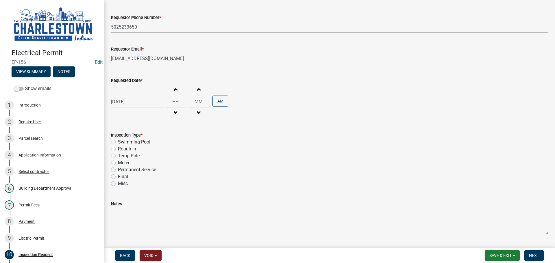
click at [118, 176] on label "Final" at bounding box center [123, 176] width 10 height 7
click at [118, 176] on input "Final" at bounding box center [120, 175] width 4 height 4
radio input "true"
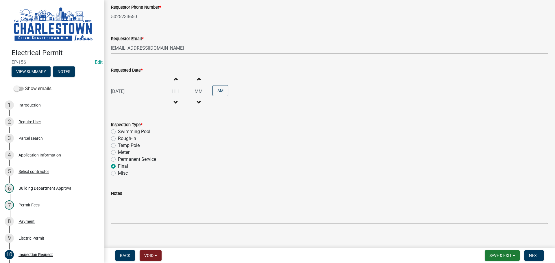
scroll to position [74, 0]
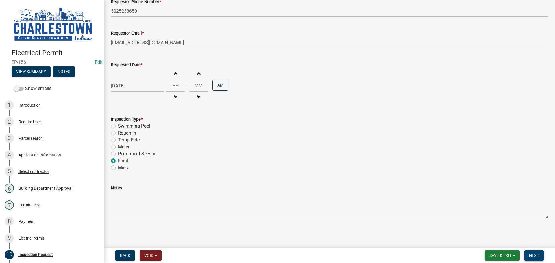
click at [535, 255] on span "Next" at bounding box center [534, 255] width 10 height 5
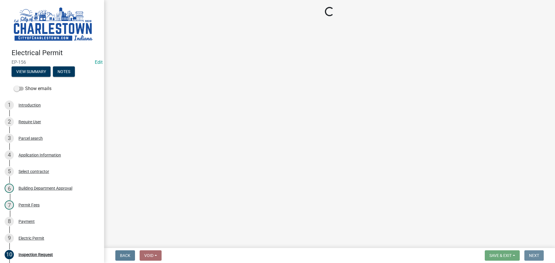
scroll to position [0, 0]
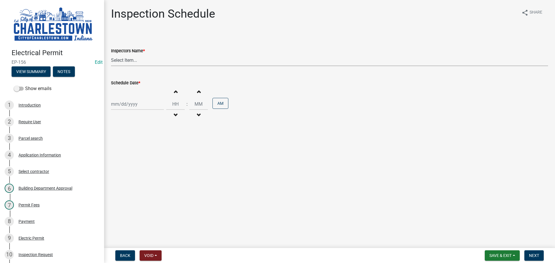
click at [123, 61] on select "Select Item... [PERSON_NAME] ([PERSON_NAME]) [PERSON_NAME] ([PERSON_NAME]) [PER…" at bounding box center [329, 60] width 437 height 12
select select "63e5a778-15f7-4a13-aba2-a6e5541a0fb3"
click at [111, 54] on select "Select Item... [PERSON_NAME] ([PERSON_NAME]) [PERSON_NAME] ([PERSON_NAME]) [PER…" at bounding box center [329, 60] width 437 height 12
select select "10"
select select "2025"
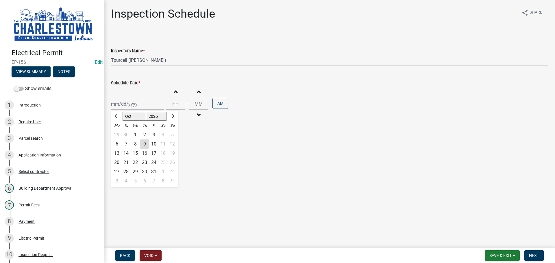
click at [122, 103] on div "[PERSON_NAME] Feb Mar Apr [PERSON_NAME][DATE] Oct Nov [DATE] 1526 1527 1528 152…" at bounding box center [137, 104] width 53 height 12
click at [124, 145] on div "7" at bounding box center [125, 144] width 9 height 9
type input "[DATE]"
click at [533, 252] on button "Next" at bounding box center [533, 255] width 19 height 10
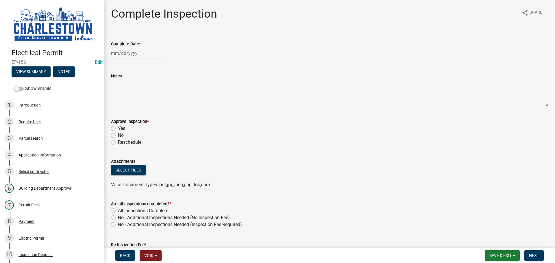
click at [126, 52] on div at bounding box center [137, 53] width 53 height 12
select select "10"
select select "2025"
click at [127, 91] on div "7" at bounding box center [125, 93] width 9 height 9
type input "[DATE]"
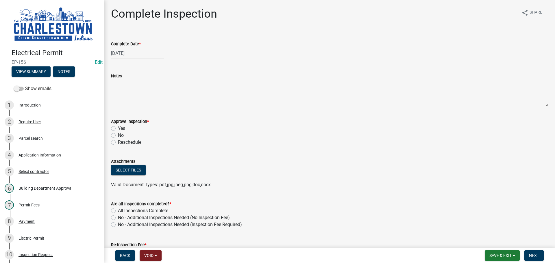
click at [118, 128] on label "Yes" at bounding box center [121, 128] width 7 height 7
click at [118, 128] on input "Yes" at bounding box center [120, 127] width 4 height 4
radio input "true"
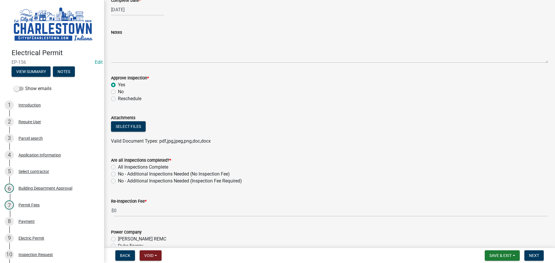
scroll to position [58, 0]
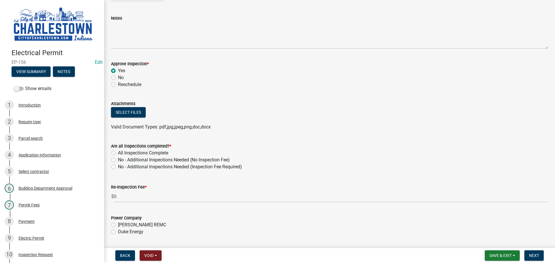
click at [118, 154] on label "All Inspections Complete" at bounding box center [143, 153] width 50 height 7
click at [118, 153] on input "All Inspections Complete" at bounding box center [120, 152] width 4 height 4
radio input "true"
click at [113, 235] on div "Duke Energy" at bounding box center [329, 231] width 437 height 7
click at [118, 233] on label "Duke Energy" at bounding box center [130, 231] width 25 height 7
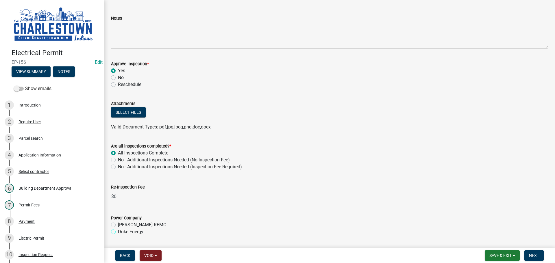
click at [118, 232] on input "Duke Energy" at bounding box center [120, 230] width 4 height 4
radio input "true"
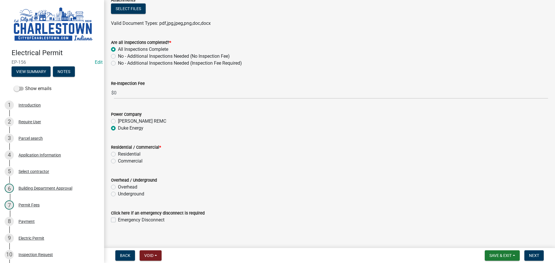
scroll to position [167, 0]
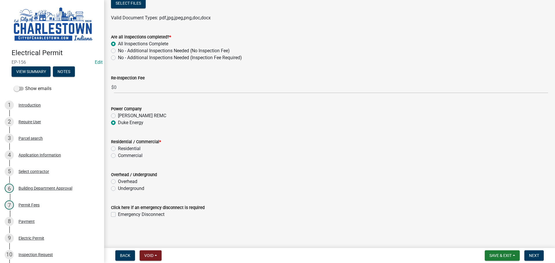
click at [118, 156] on label "Commercial" at bounding box center [130, 155] width 25 height 7
click at [118, 156] on input "Commercial" at bounding box center [120, 154] width 4 height 4
radio input "true"
click at [118, 188] on label "Underground" at bounding box center [131, 188] width 26 height 7
click at [118, 188] on input "Underground" at bounding box center [120, 187] width 4 height 4
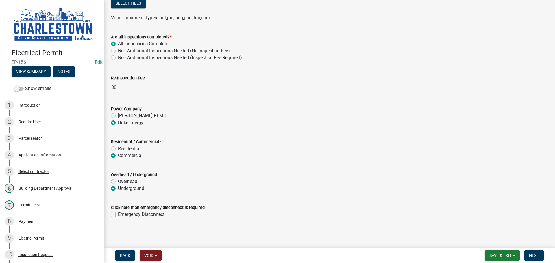
radio input "true"
click at [537, 254] on span "Next" at bounding box center [534, 255] width 10 height 5
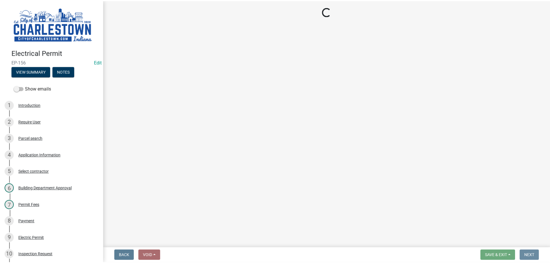
scroll to position [0, 0]
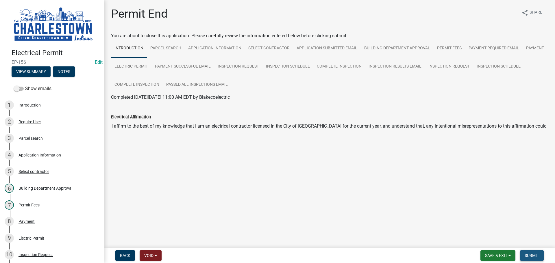
click at [531, 256] on span "Submit" at bounding box center [531, 255] width 14 height 5
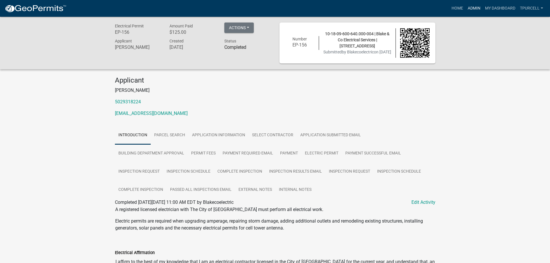
click at [473, 7] on link "Admin" at bounding box center [474, 8] width 17 height 11
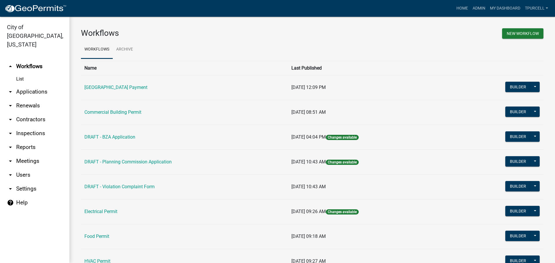
click at [40, 85] on link "arrow_drop_down Applications" at bounding box center [34, 92] width 69 height 14
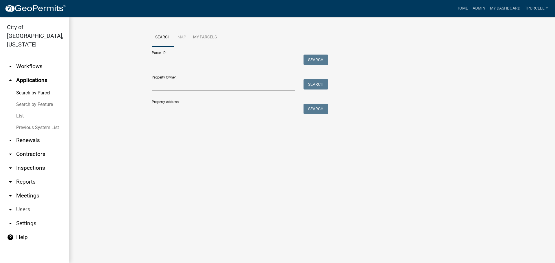
click at [21, 110] on link "List" at bounding box center [34, 116] width 69 height 12
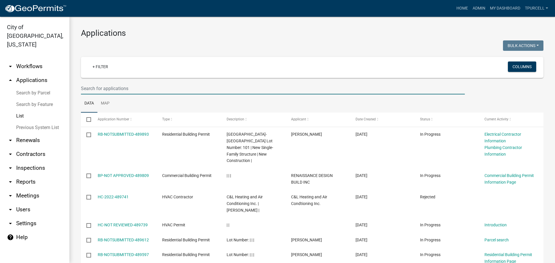
click at [116, 88] on input "text" at bounding box center [273, 89] width 384 height 12
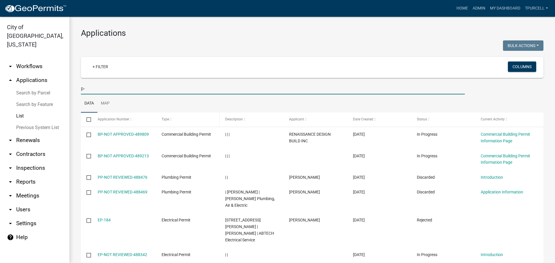
type input "p"
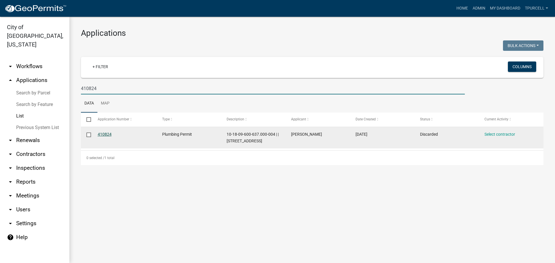
type input "410824"
click at [108, 133] on link "410824" at bounding box center [105, 134] width 14 height 5
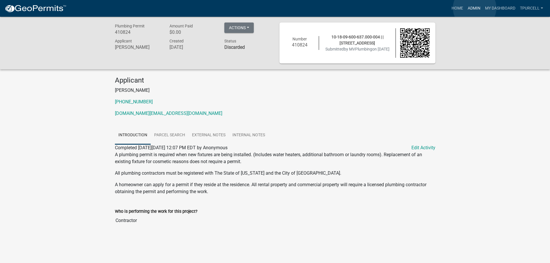
click at [475, 8] on link "Admin" at bounding box center [474, 8] width 17 height 11
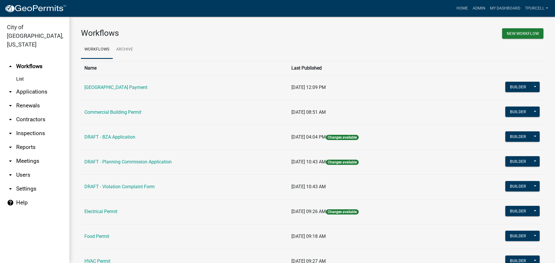
click at [36, 85] on link "arrow_drop_down Applications" at bounding box center [34, 92] width 69 height 14
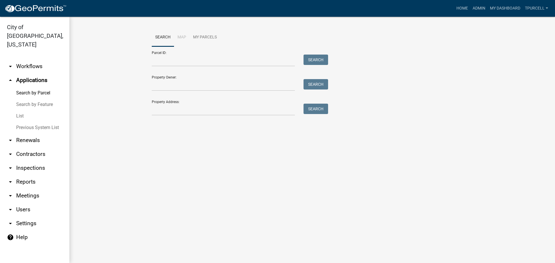
click at [17, 110] on link "List" at bounding box center [34, 116] width 69 height 12
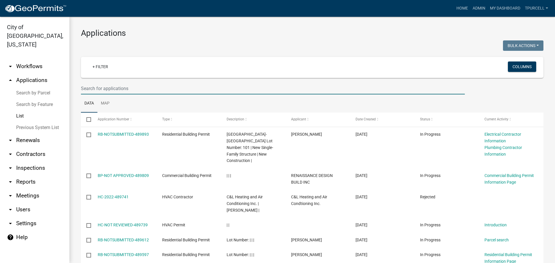
click at [104, 90] on input "text" at bounding box center [273, 89] width 384 height 12
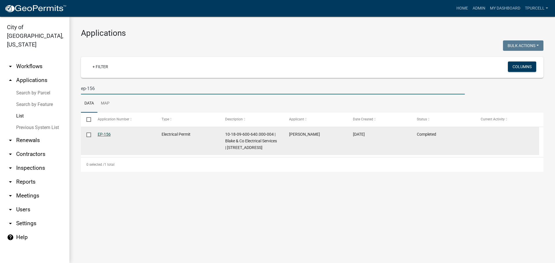
type input "ep-156"
click at [105, 134] on link "EP-156" at bounding box center [104, 134] width 13 height 5
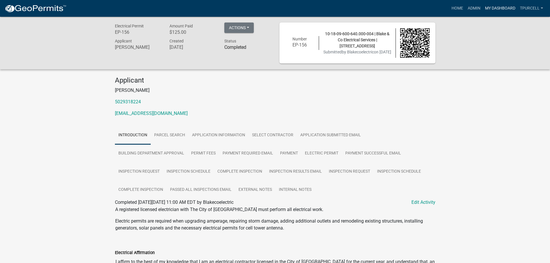
click at [495, 9] on link "My Dashboard" at bounding box center [500, 8] width 35 height 11
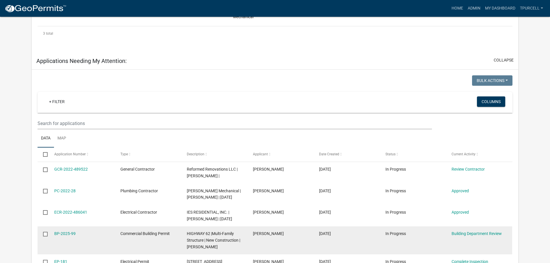
scroll to position [231, 0]
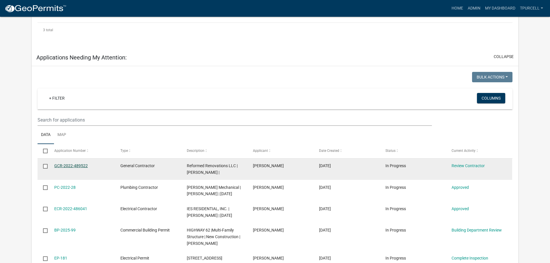
click at [79, 165] on link "GCR-2022-489522" at bounding box center [71, 165] width 34 height 5
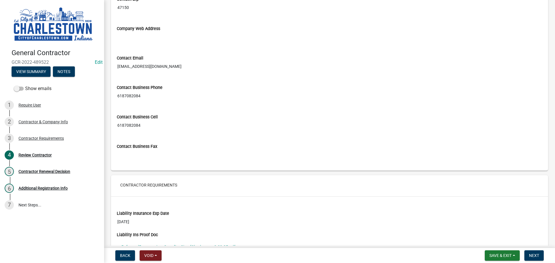
scroll to position [375, 0]
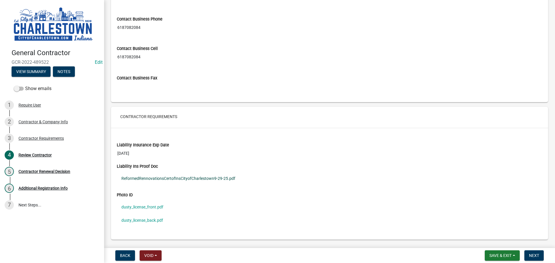
click at [174, 180] on link "ReformedRennovationsCertofInsCityofCharlestown9-29-25.pdf" at bounding box center [329, 178] width 425 height 13
click at [159, 207] on link "dusty_license_front.pdf" at bounding box center [329, 206] width 425 height 13
click at [142, 219] on link "dusty_license_back.pdf" at bounding box center [329, 220] width 425 height 13
click at [534, 258] on span "Next" at bounding box center [534, 255] width 10 height 5
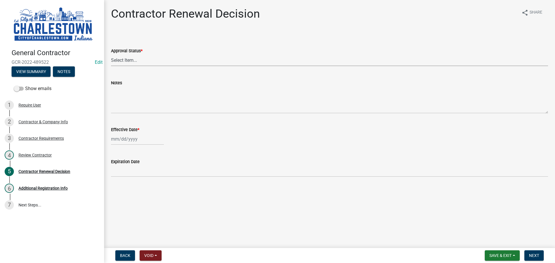
click at [143, 62] on select "Select Item... Approved Denied" at bounding box center [329, 60] width 437 height 12
click at [111, 54] on select "Select Item... Approved Denied" at bounding box center [329, 60] width 437 height 12
select select "30db8998-795d-4bbe-8e49-f1ade8865815"
click at [125, 141] on div at bounding box center [137, 139] width 53 height 12
select select "10"
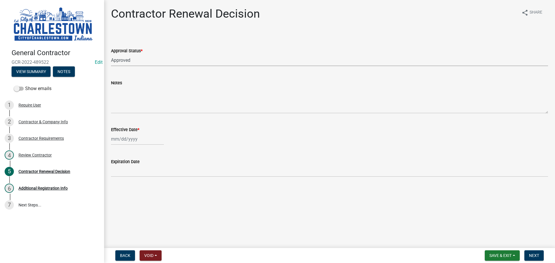
select select "2025"
click at [141, 180] on div "9" at bounding box center [144, 178] width 9 height 9
type input "[DATE]"
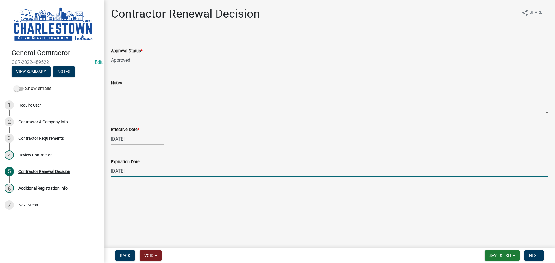
click at [124, 170] on input "[DATE]" at bounding box center [329, 171] width 437 height 12
type input "[DATE]"
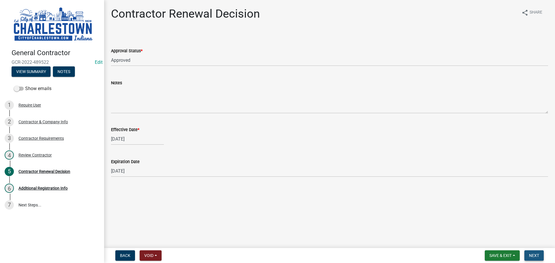
click at [535, 255] on span "Next" at bounding box center [534, 255] width 10 height 5
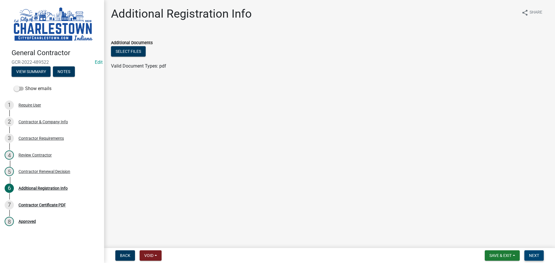
click at [533, 253] on button "Next" at bounding box center [533, 255] width 19 height 10
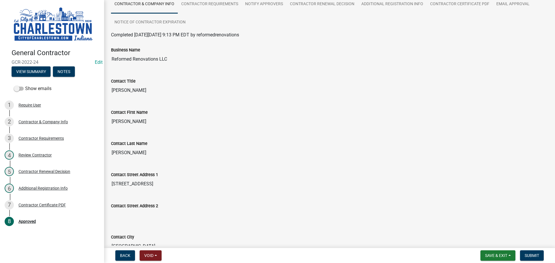
scroll to position [43, 0]
click at [536, 254] on span "Submit" at bounding box center [531, 255] width 14 height 5
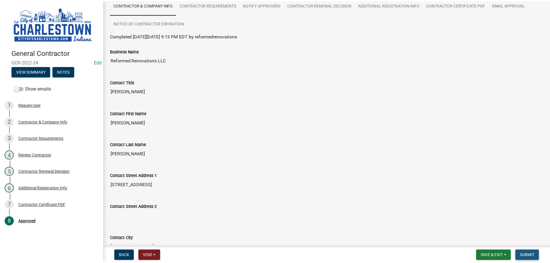
scroll to position [0, 0]
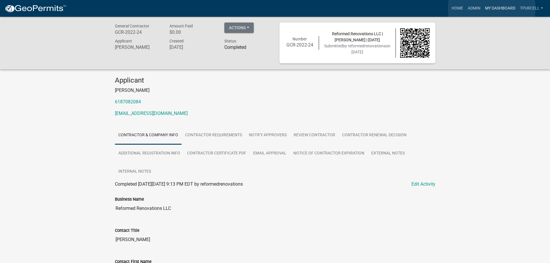
click at [492, 8] on link "My Dashboard" at bounding box center [500, 8] width 35 height 11
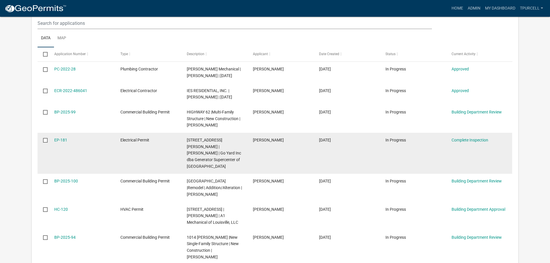
scroll to position [338, 0]
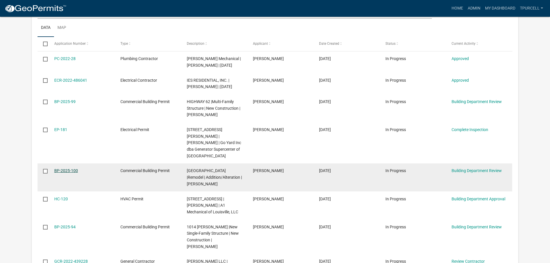
click at [70, 168] on link "BP-2025-100" at bounding box center [66, 170] width 24 height 5
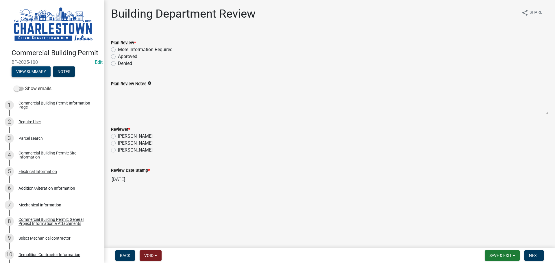
click at [41, 76] on button "View Summary" at bounding box center [31, 71] width 39 height 10
